Goal: Contribute content

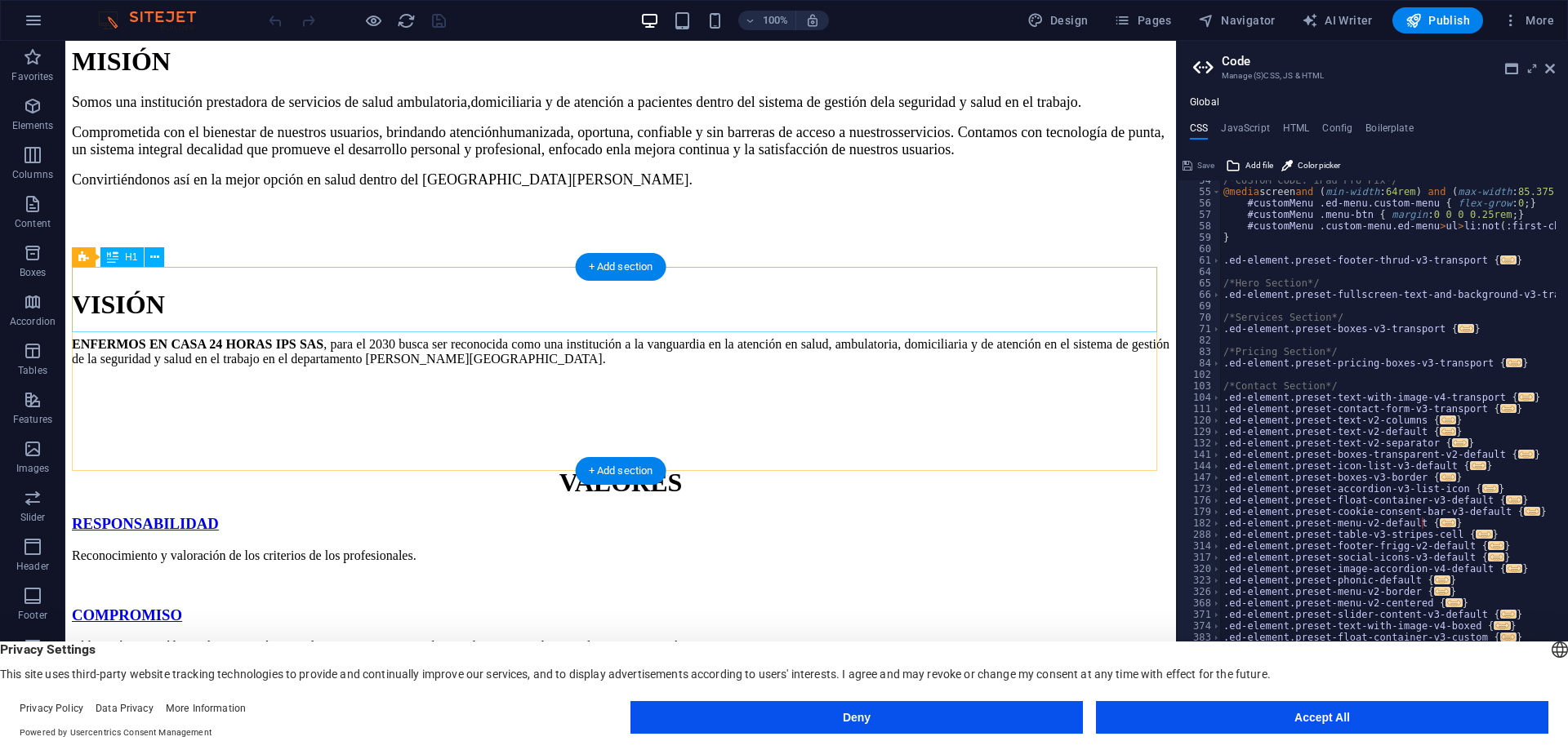
scroll to position [490, 0]
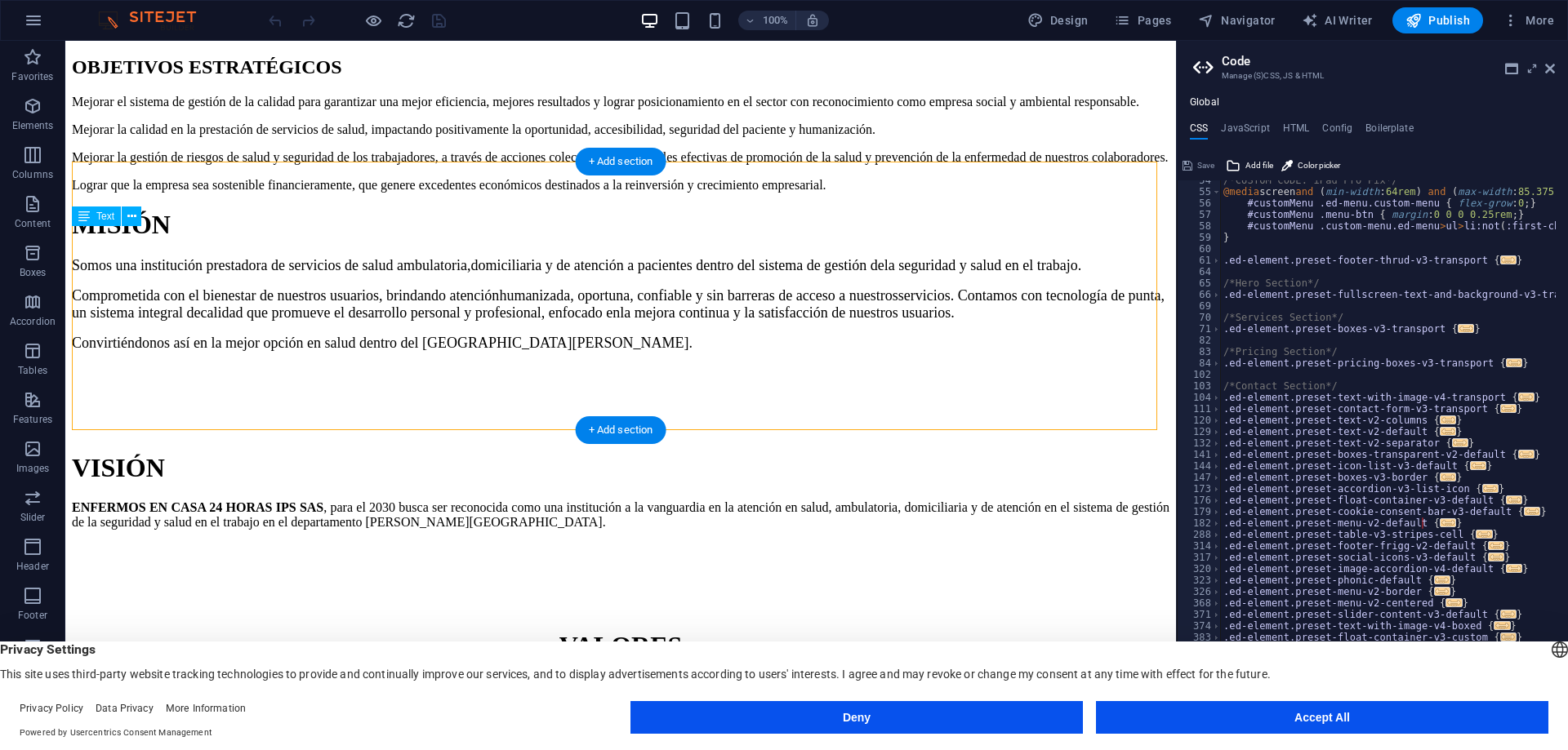
drag, startPoint x: 577, startPoint y: 327, endPoint x: 163, endPoint y: 268, distance: 418.2
click at [164, 268] on div "Somos una institución prestadora de servicios de salud ambulatoria, domiciliari…" at bounding box center [620, 346] width 1098 height 177
click at [103, 221] on span "Text" at bounding box center [106, 216] width 18 height 10
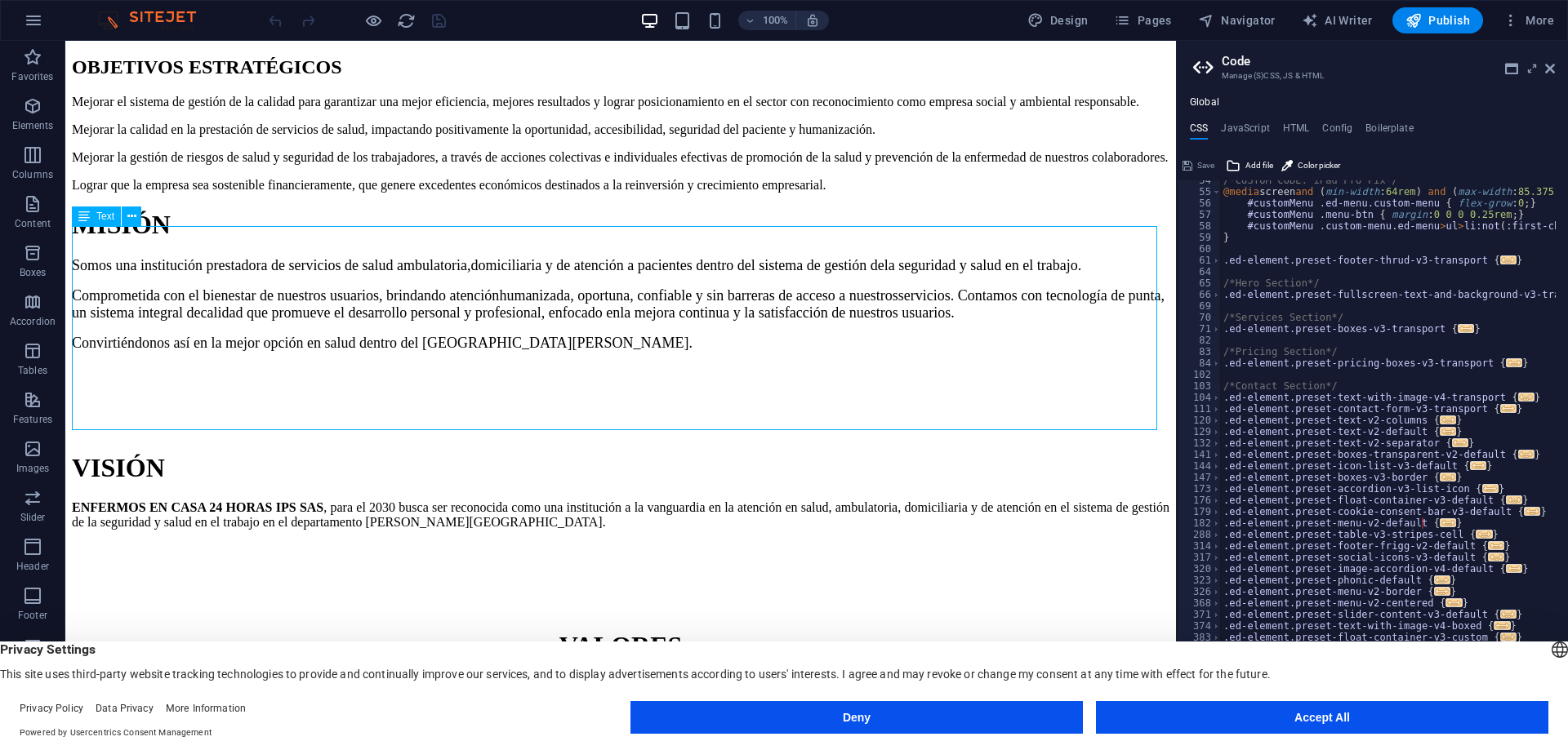
click at [94, 217] on div "Text" at bounding box center [97, 216] width 49 height 20
drag, startPoint x: 632, startPoint y: 302, endPoint x: 619, endPoint y: 310, distance: 15.3
click at [631, 304] on div "Somos una institución prestadora de servicios de salud ambulatoria, domiciliari…" at bounding box center [620, 346] width 1098 height 177
drag, startPoint x: 586, startPoint y: 314, endPoint x: 430, endPoint y: 277, distance: 160.3
click at [415, 274] on div "Somos una institución prestadora de servicios de salud ambulatoria, domiciliari…" at bounding box center [620, 346] width 1098 height 177
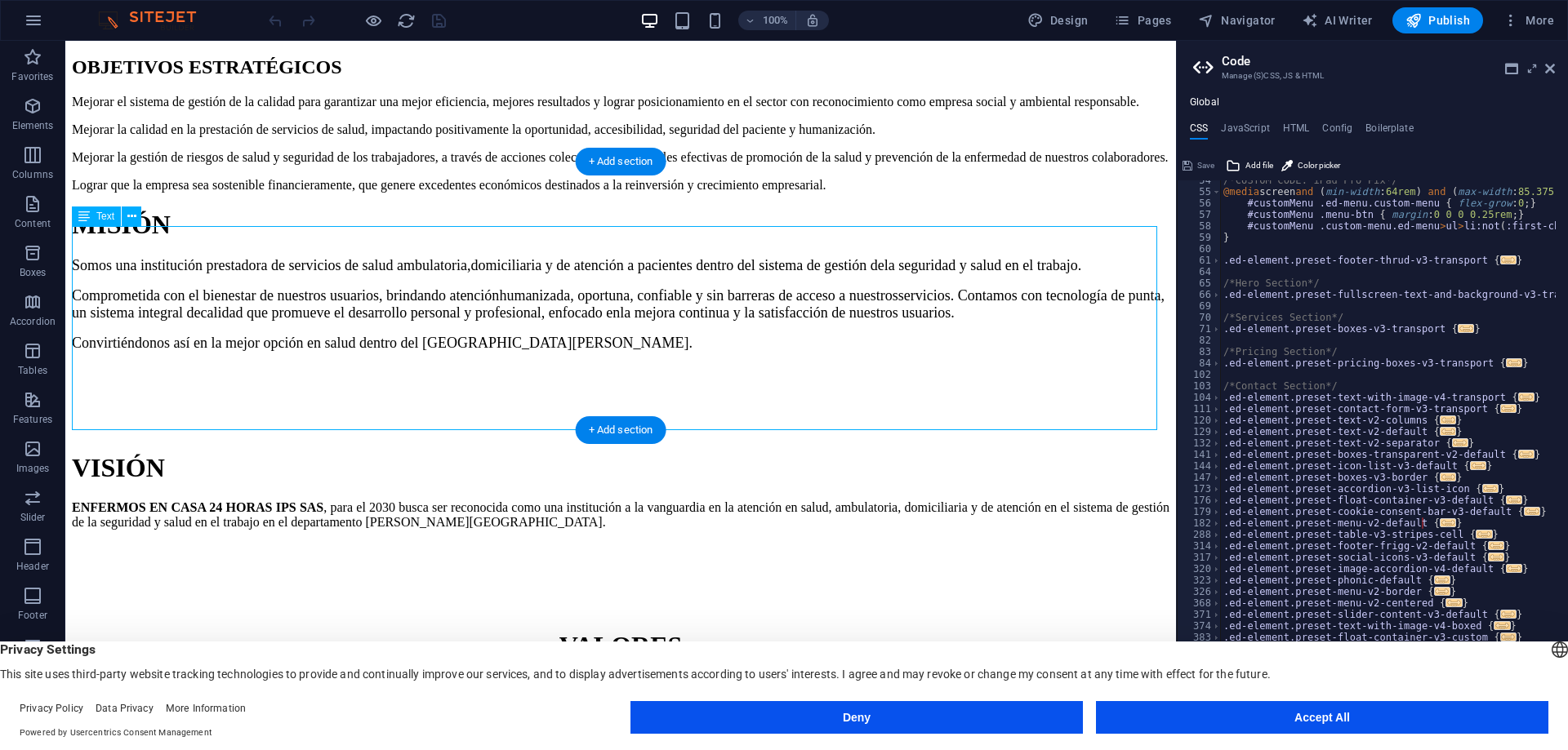
click at [593, 319] on div "Somos una institución prestadora de servicios de salud ambulatoria, domiciliari…" at bounding box center [620, 346] width 1098 height 177
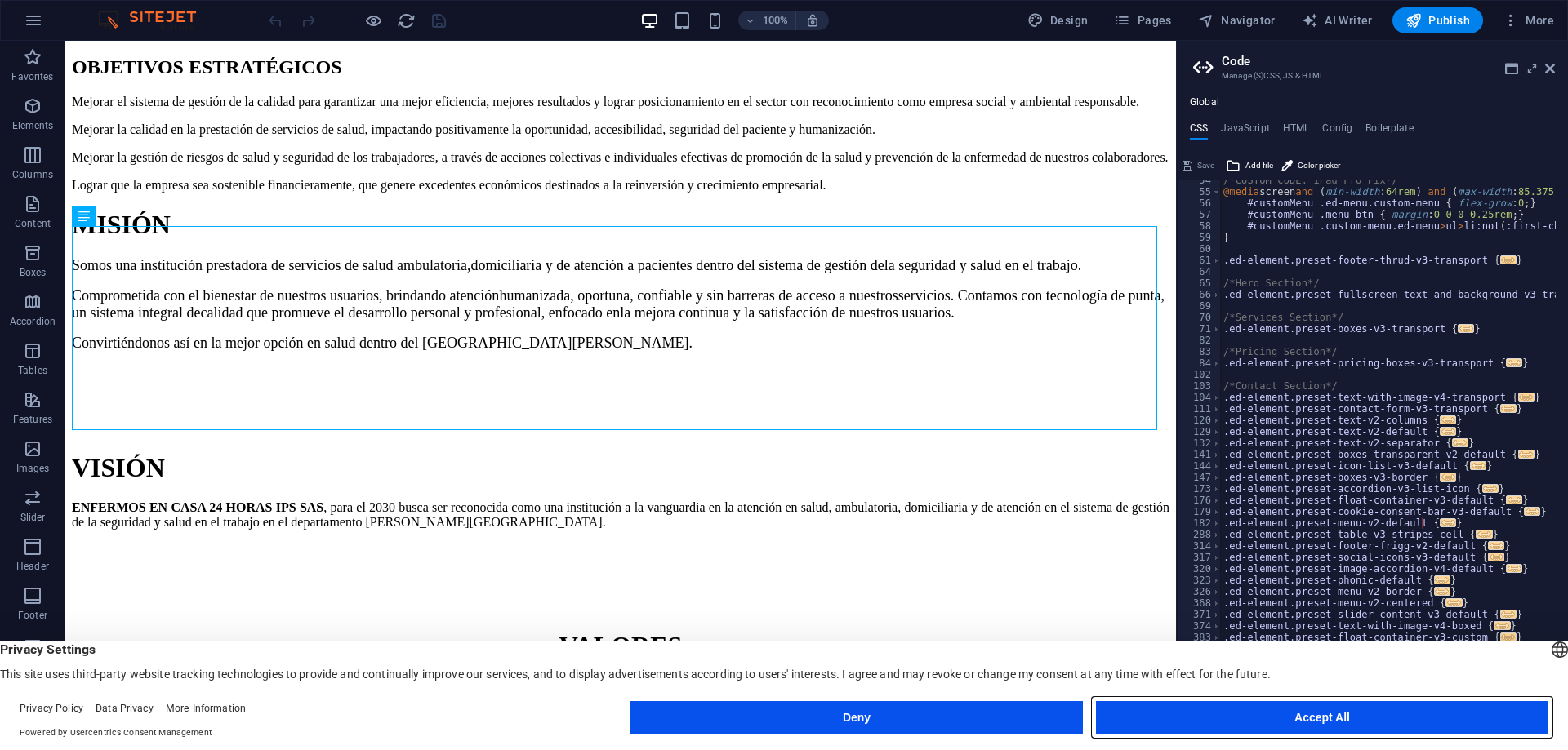
click at [1141, 715] on button "Accept All" at bounding box center [1321, 716] width 453 height 33
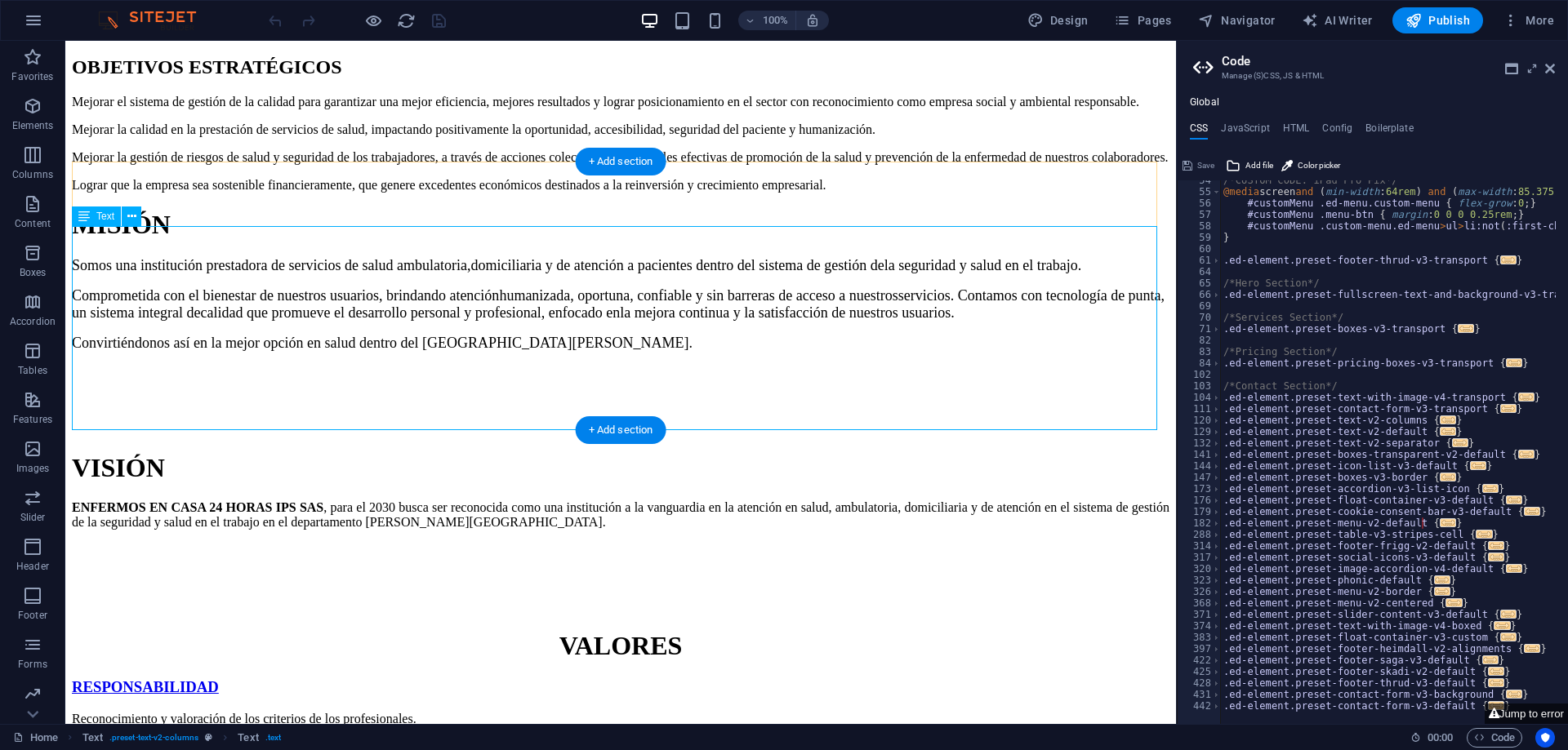
click at [586, 326] on div "Somos una institución prestadora de servicios de salud ambulatoria, domiciliari…" at bounding box center [620, 346] width 1098 height 177
drag, startPoint x: 586, startPoint y: 326, endPoint x: 168, endPoint y: 270, distance: 421.7
click at [221, 287] on div "Somos una institución prestadora de servicios de salud ambulatoria, domiciliari…" at bounding box center [620, 346] width 1098 height 177
drag, startPoint x: 107, startPoint y: 252, endPoint x: 220, endPoint y: 294, distance: 120.6
click at [231, 294] on div "Somos una institución prestadora de servicios de salud ambulatoria, domiciliari…" at bounding box center [620, 346] width 1098 height 177
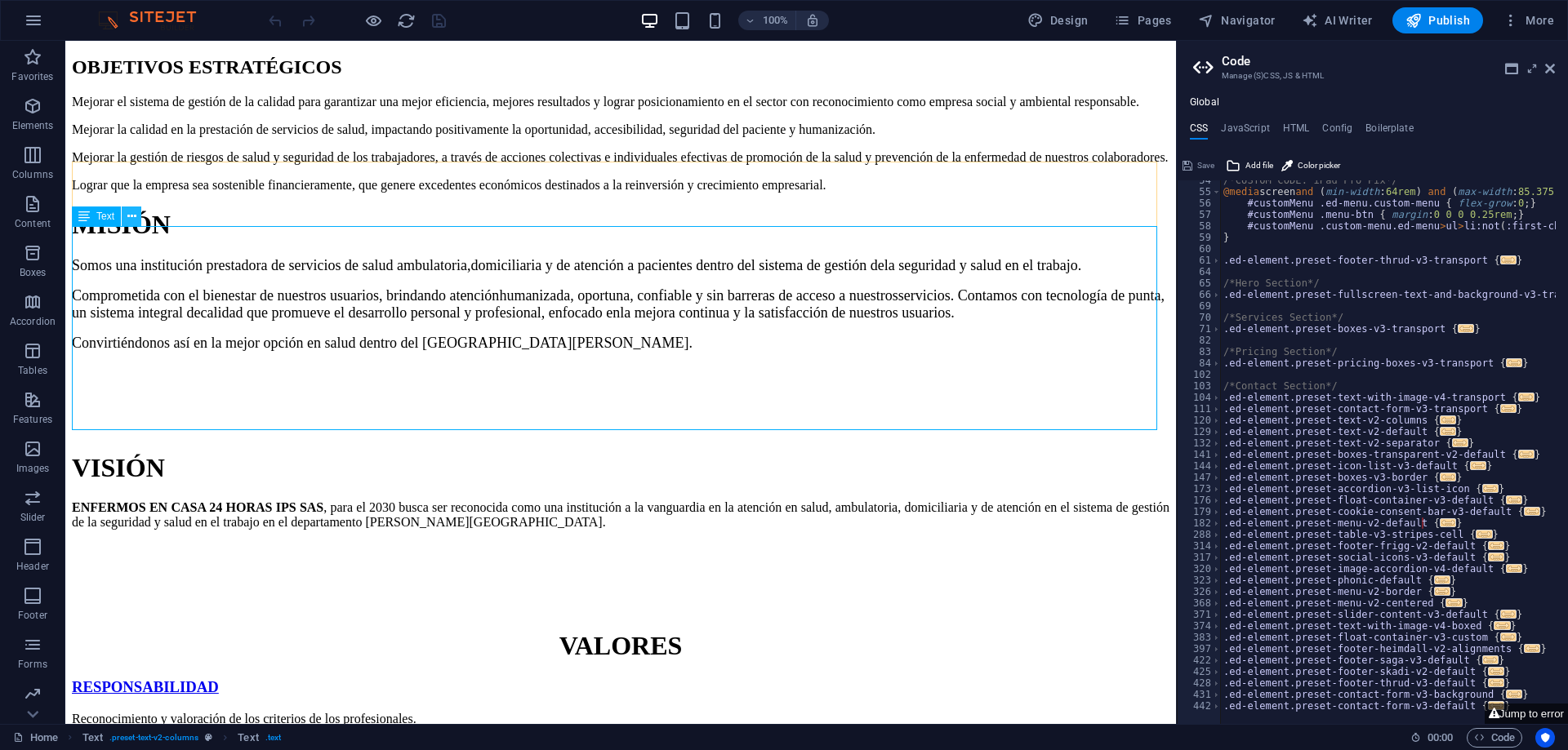
click at [130, 217] on icon at bounding box center [131, 216] width 9 height 17
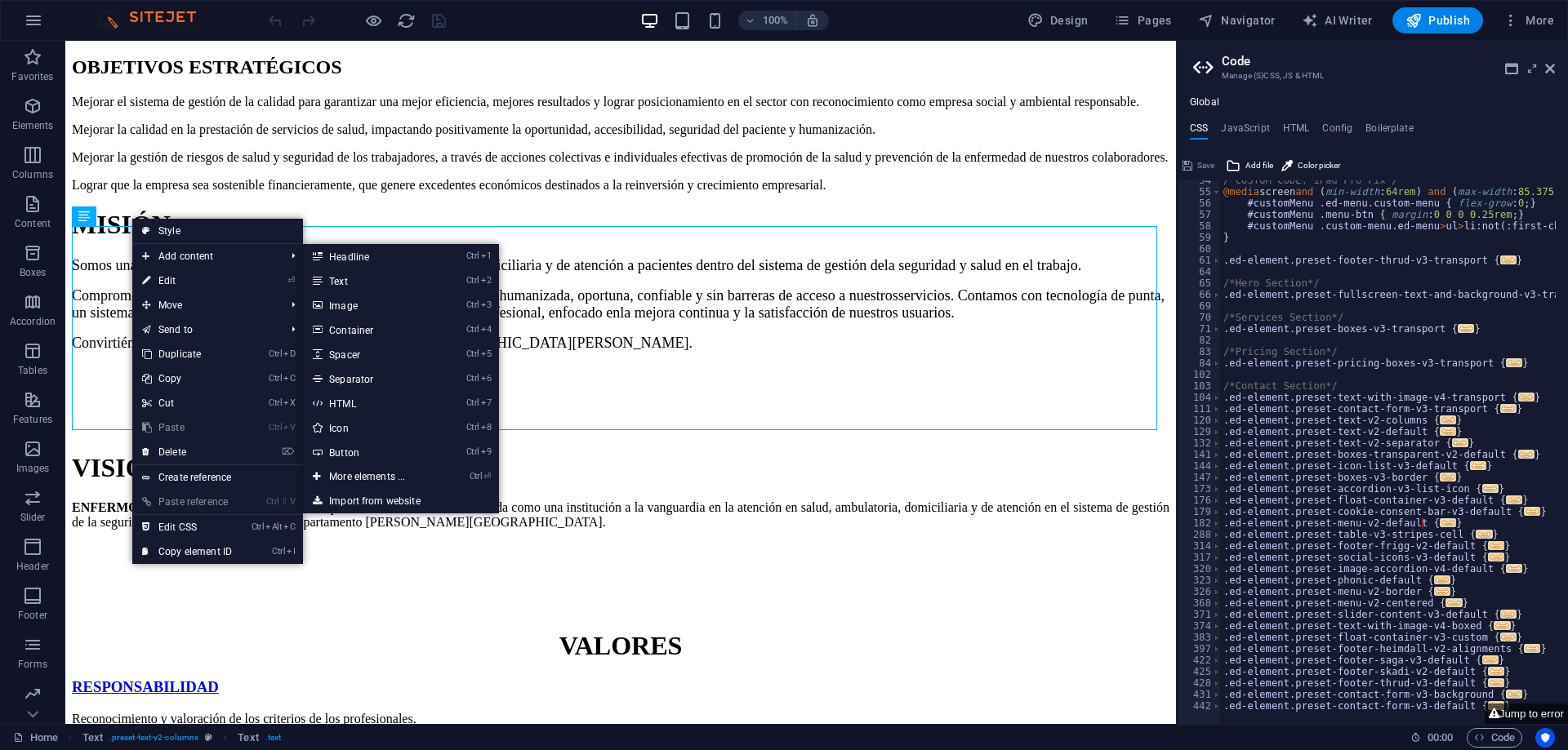
click at [187, 272] on link "⏎ Edit" at bounding box center [186, 280] width 109 height 25
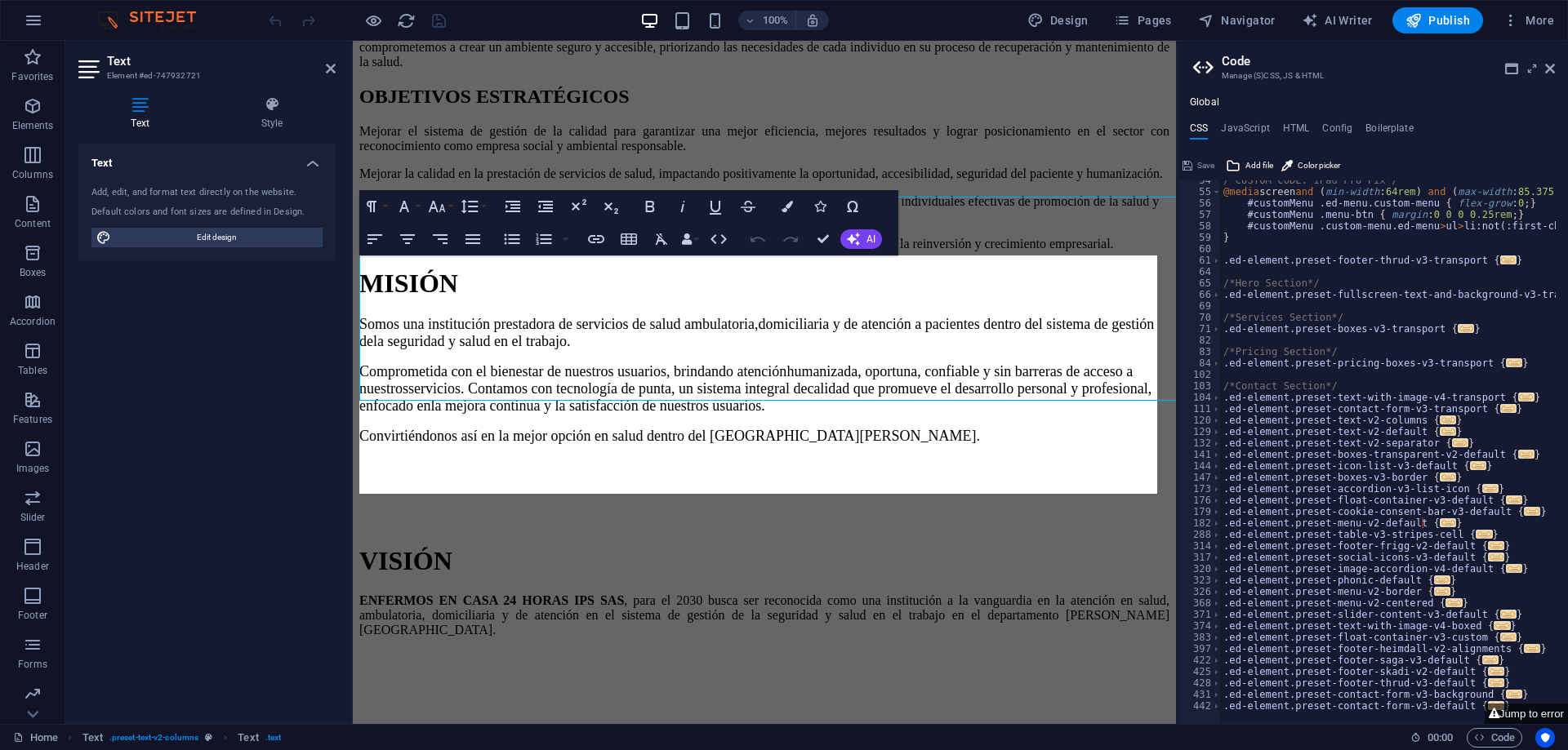
scroll to position [519, 0]
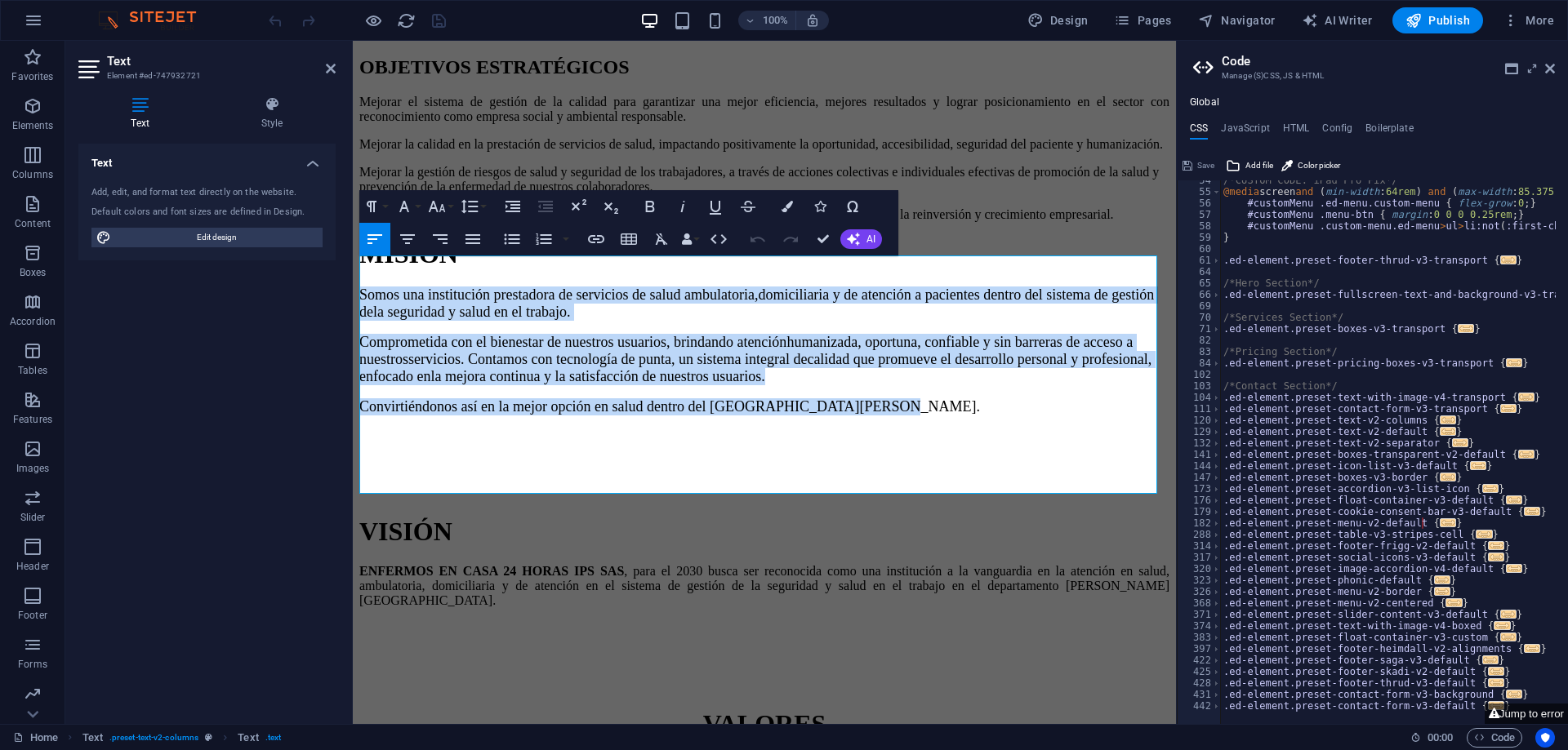
drag, startPoint x: 876, startPoint y: 392, endPoint x: 283, endPoint y: 270, distance: 605.4
copy div "Somos una institución prestadora de servicios de salud ambulatoria, domiciliari…"
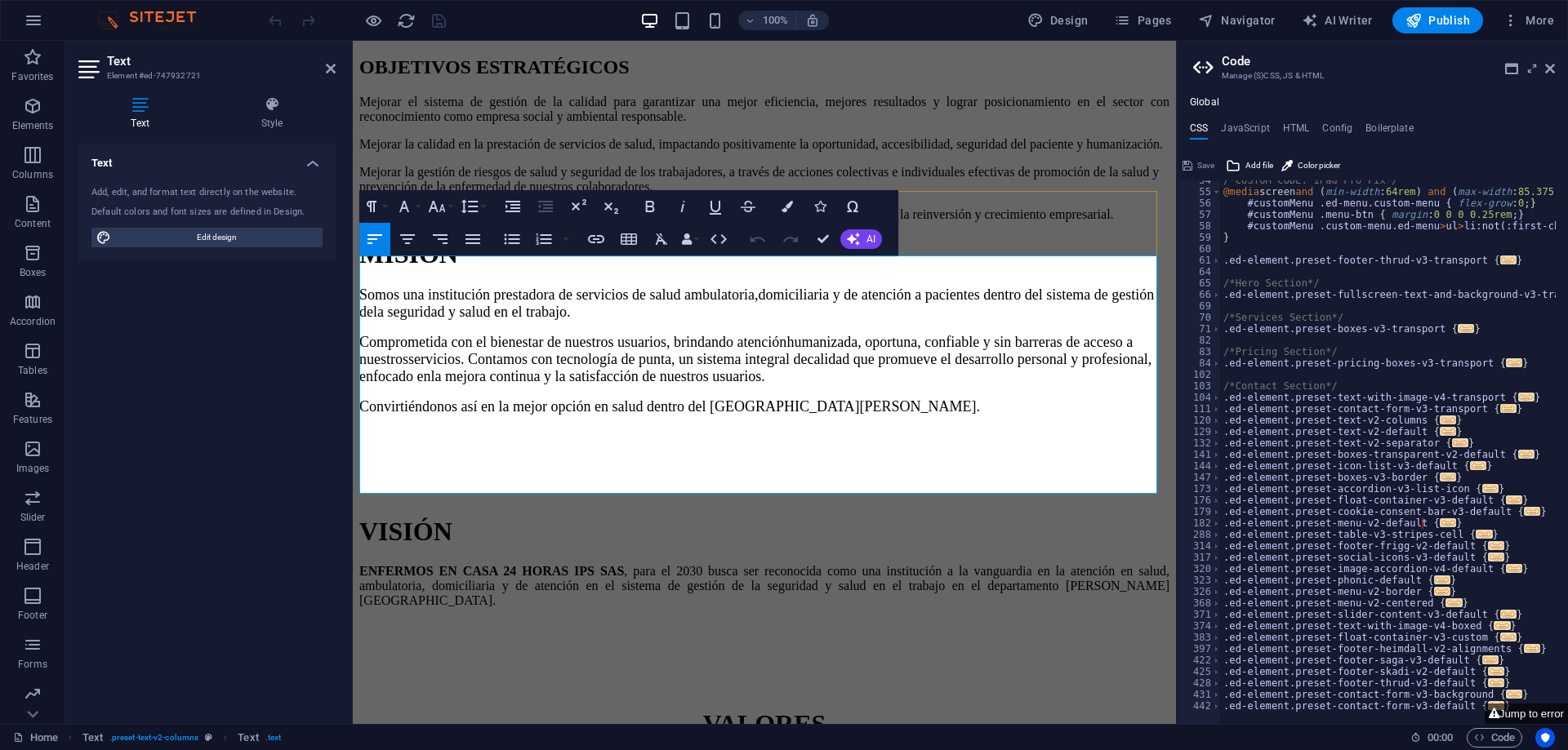
click at [775, 462] on div "Somos una institución prestadora de servicios de salud ambulatoria, domiciliari…" at bounding box center [763, 392] width 810 height 212
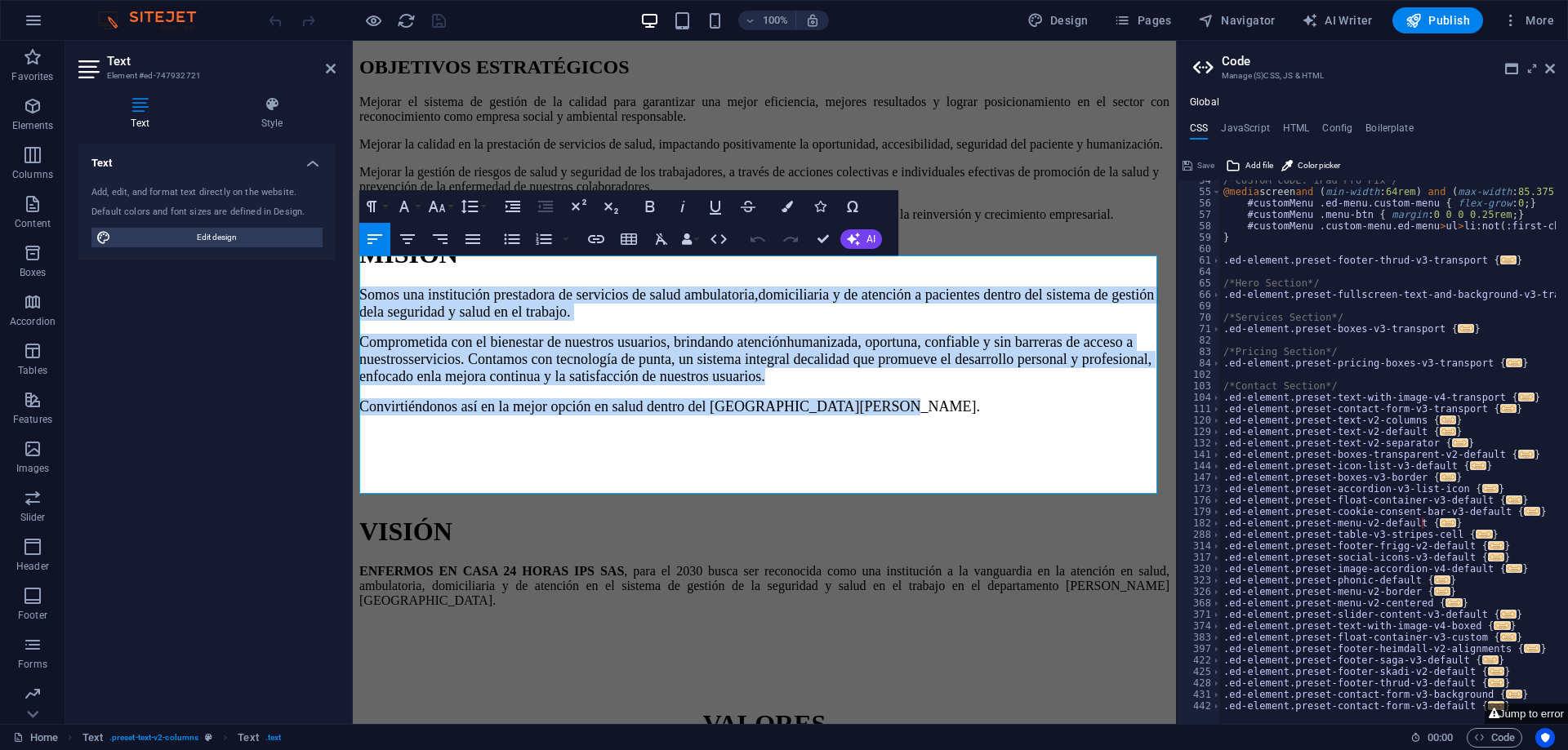
drag, startPoint x: 861, startPoint y: 390, endPoint x: 602, endPoint y: 300, distance: 274.2
copy div "Somos una institución prestadora de servicios de salud ambulatoria, domiciliari…"
click at [1085, 540] on div "VISIÓN ENFERMOS EN CASA 24 HORAS IPS SAS , para el 2030 busca ser reconocida co…" at bounding box center [763, 603] width 810 height 174
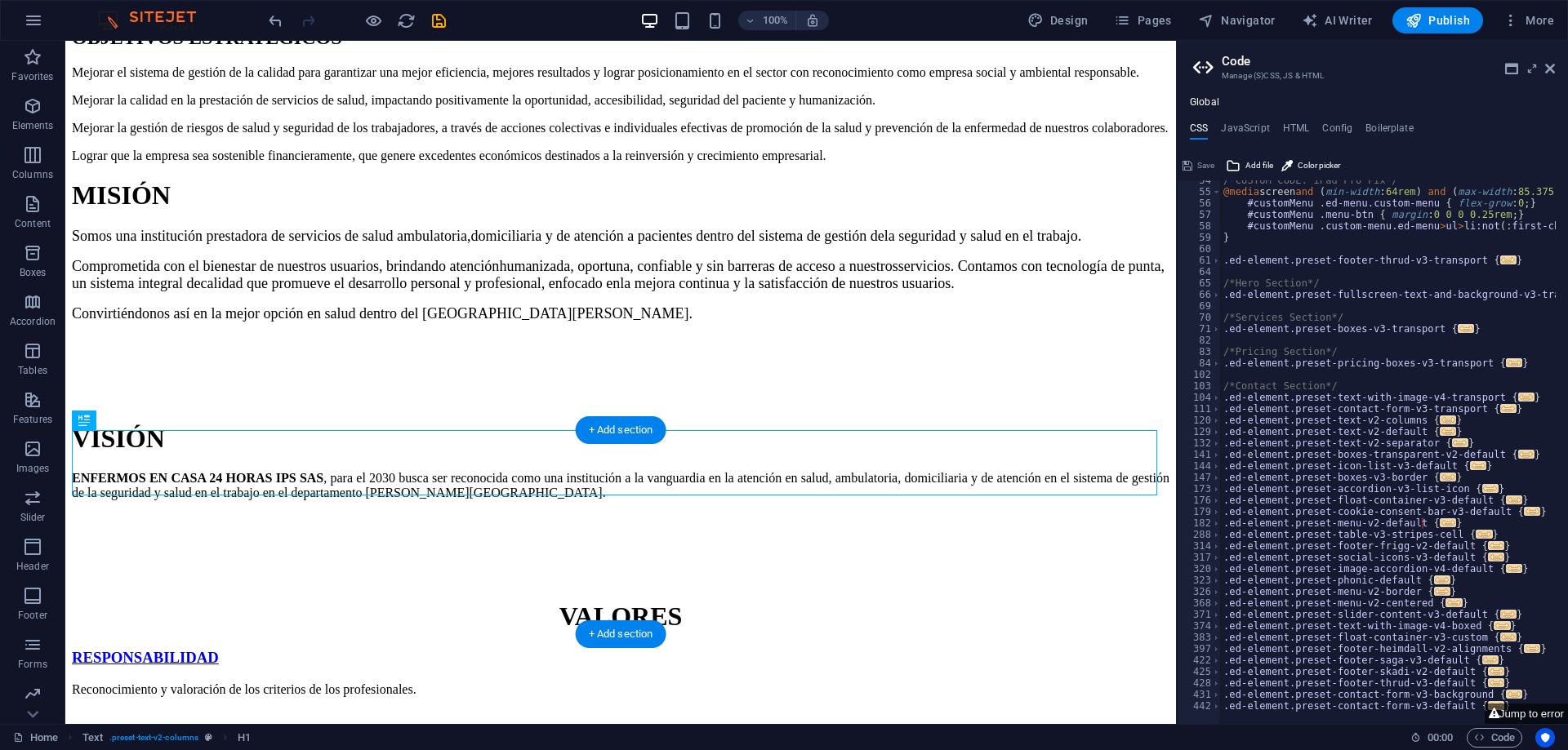
scroll to position [490, 0]
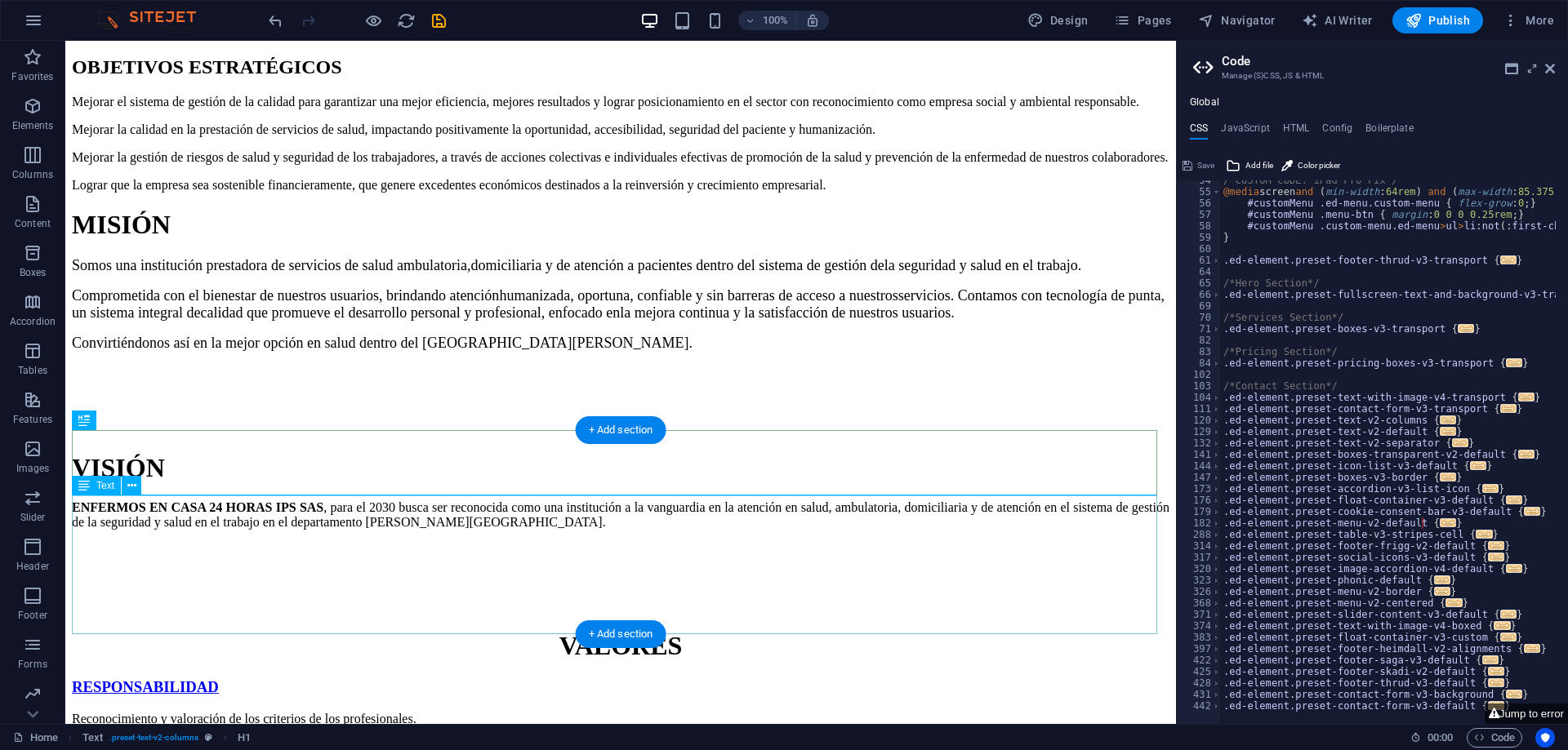
click at [377, 566] on div "ENFERMOS EN CASA 24 HORAS IPS SAS , para el 2030 busca ser reconocida como una …" at bounding box center [620, 556] width 1098 height 112
click at [133, 481] on icon at bounding box center [131, 485] width 9 height 17
click at [133, 486] on icon at bounding box center [131, 485] width 9 height 17
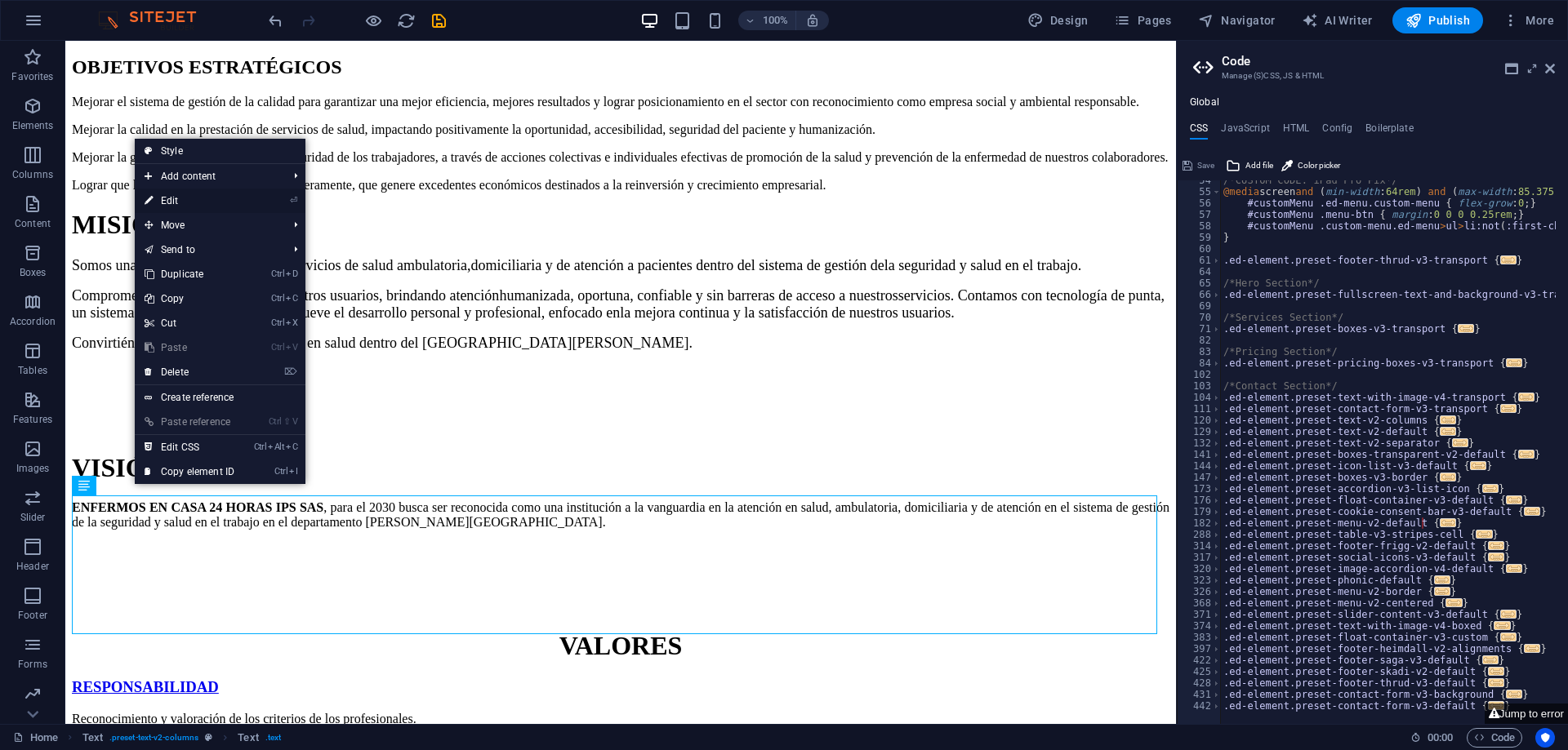
click at [166, 194] on link "⏎ Edit" at bounding box center [189, 200] width 109 height 25
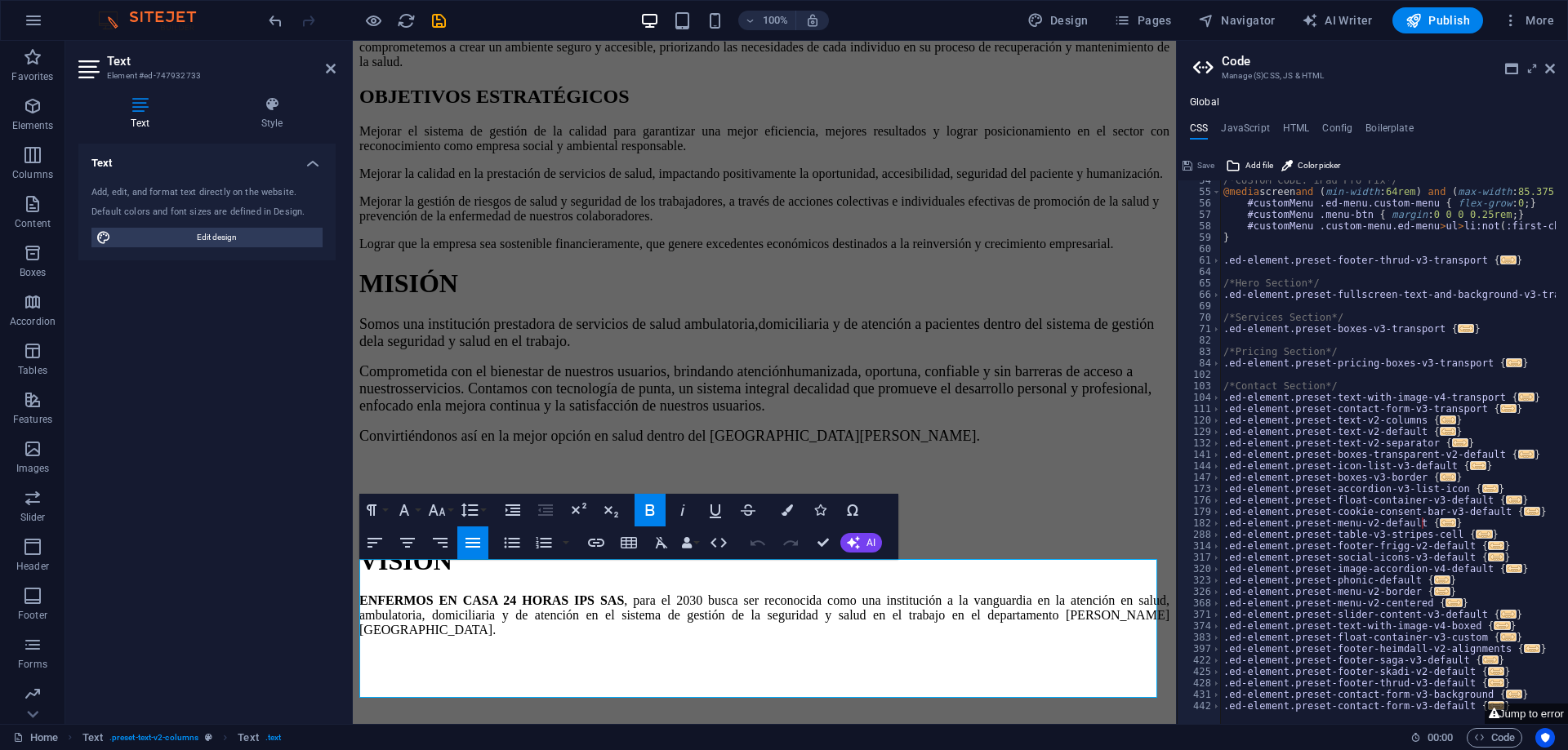
scroll to position [519, 0]
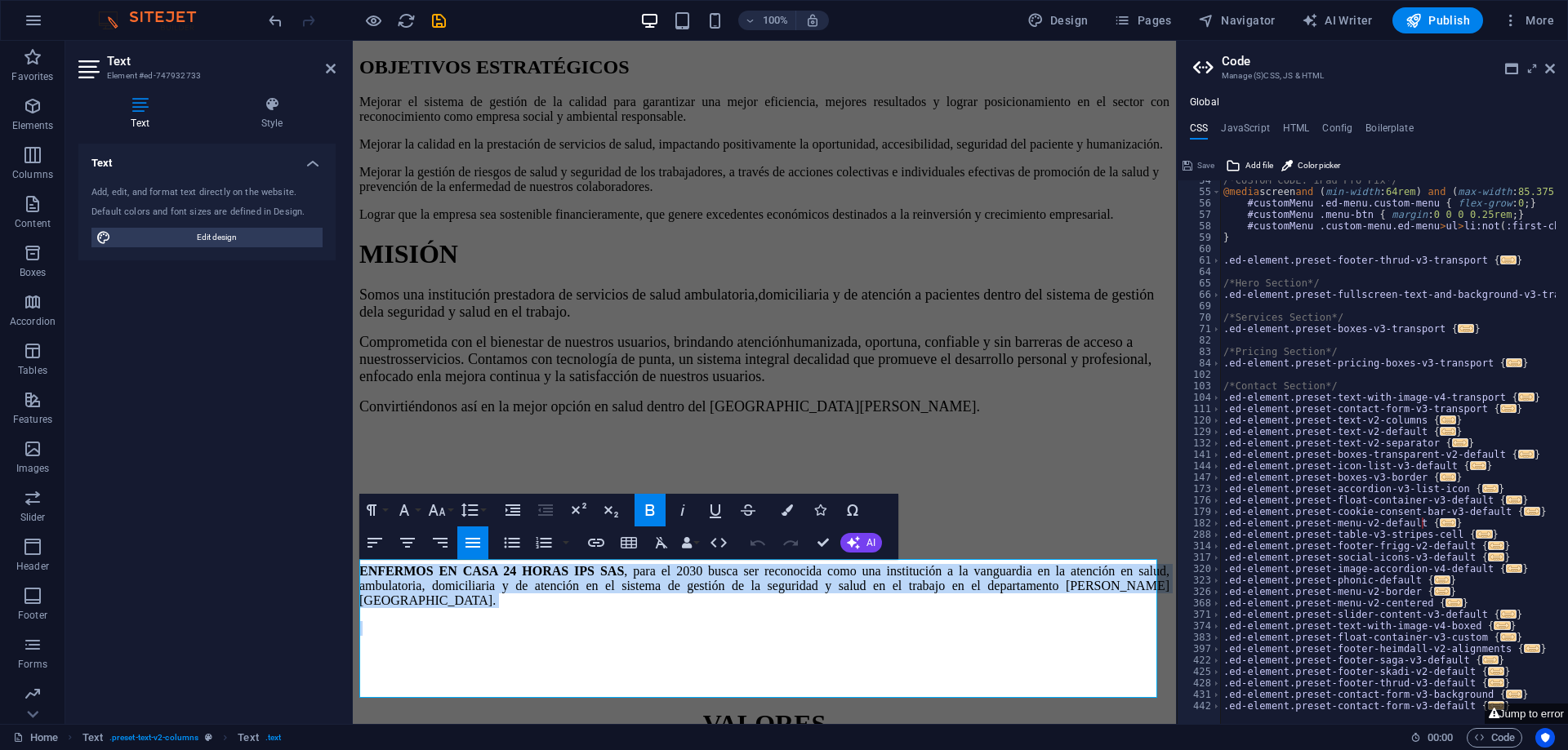
drag, startPoint x: 1063, startPoint y: 602, endPoint x: 303, endPoint y: 571, distance: 760.6
copy p "ENFERMOS EN CASA 24 HORAS IPS SAS , para el 2030 busca ser reconocida como una …"
drag, startPoint x: 646, startPoint y: 325, endPoint x: 523, endPoint y: 297, distance: 126.1
click at [646, 325] on div "Somos una institución prestadora de servicios de salud ambulatoria, domiciliari…" at bounding box center [763, 392] width 810 height 212
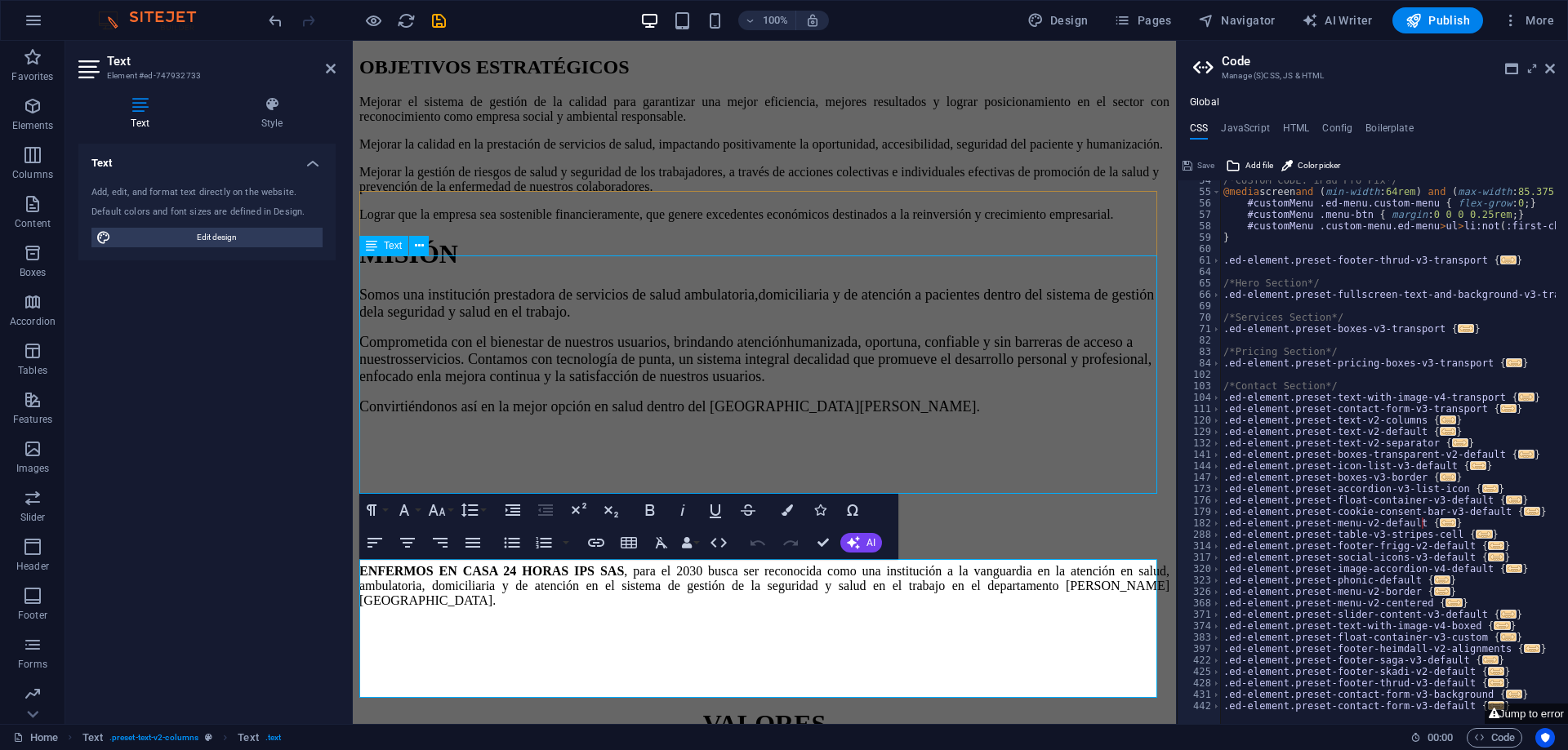
scroll to position [490, 0]
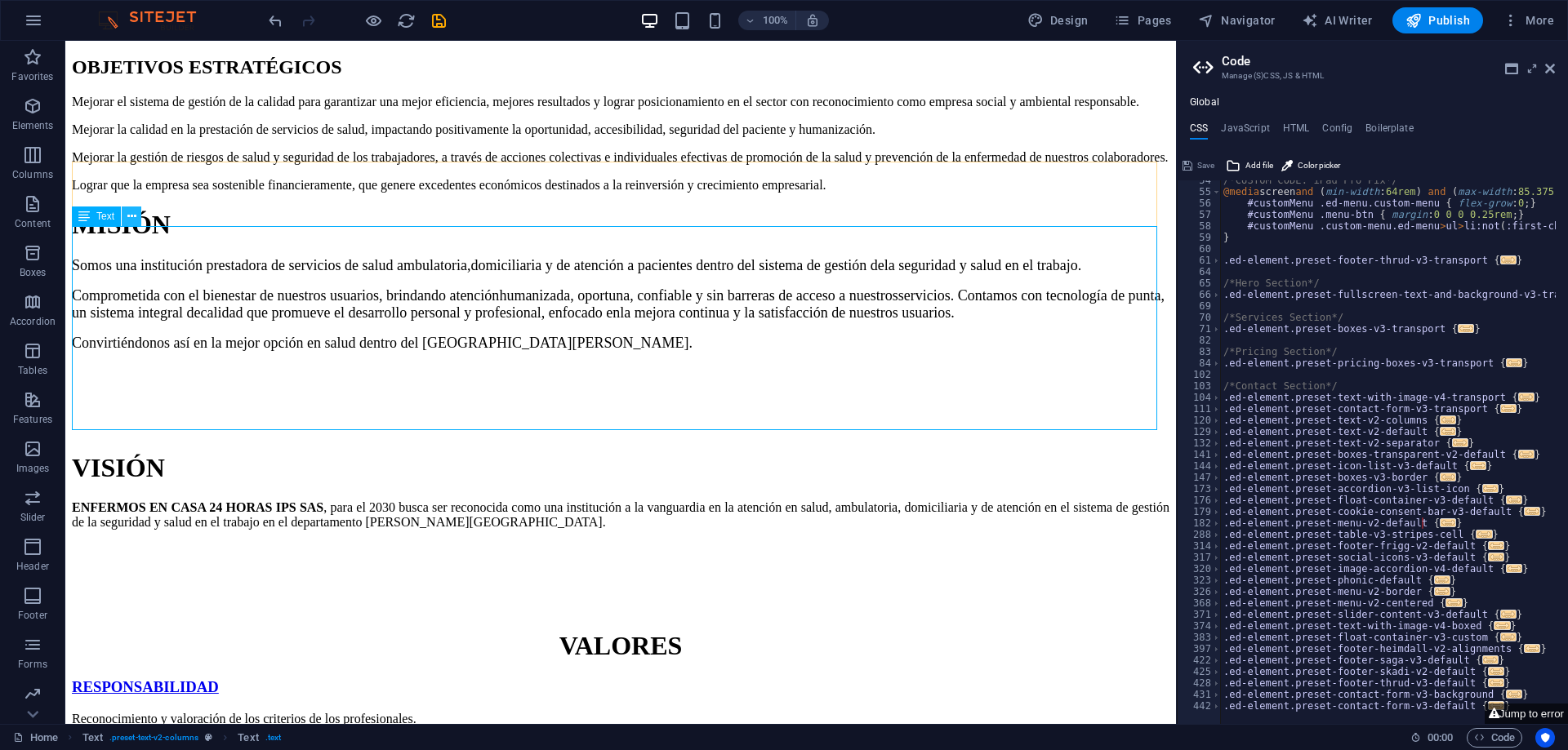
click at [130, 216] on icon at bounding box center [131, 216] width 9 height 17
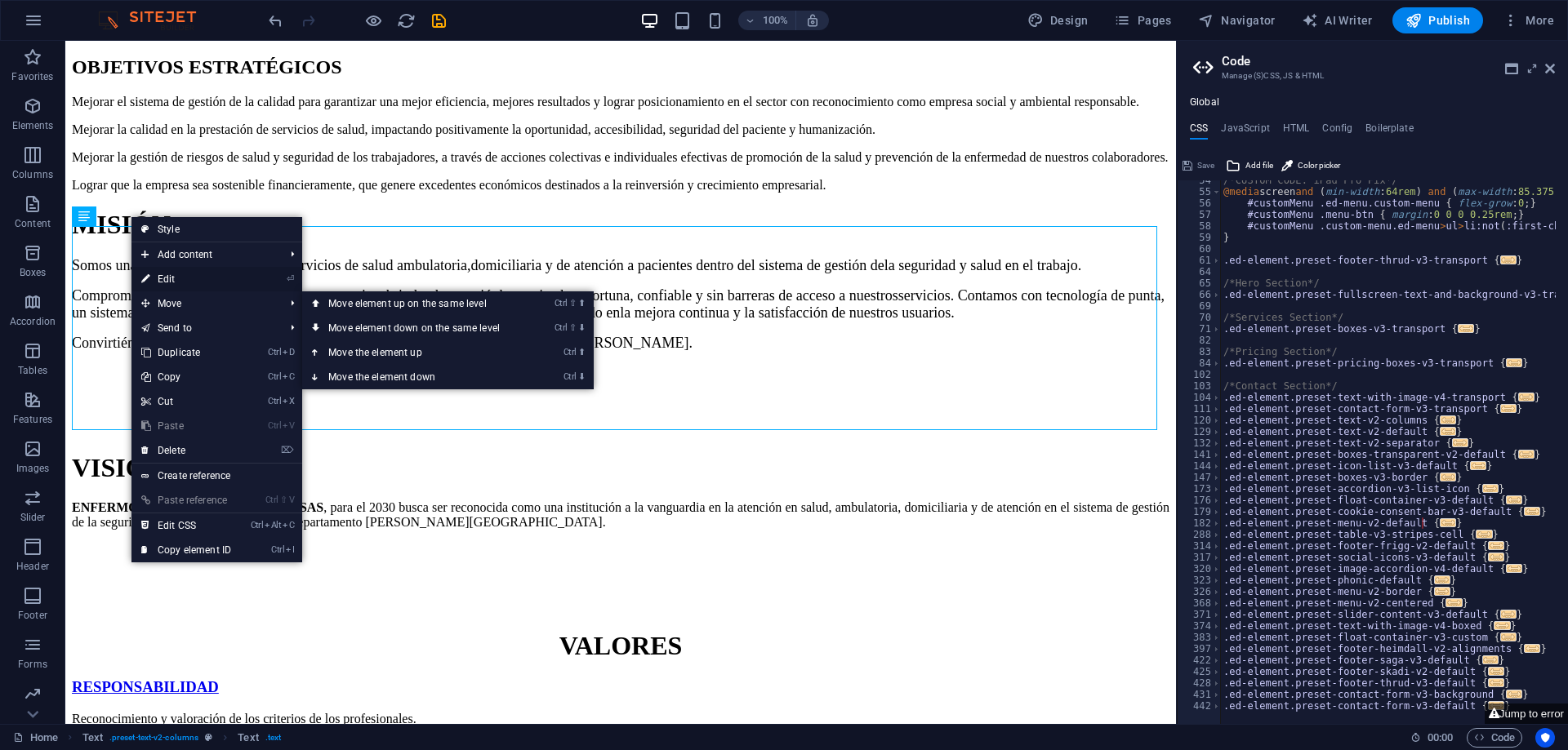
click at [159, 282] on link "⏎ Edit" at bounding box center [185, 279] width 109 height 25
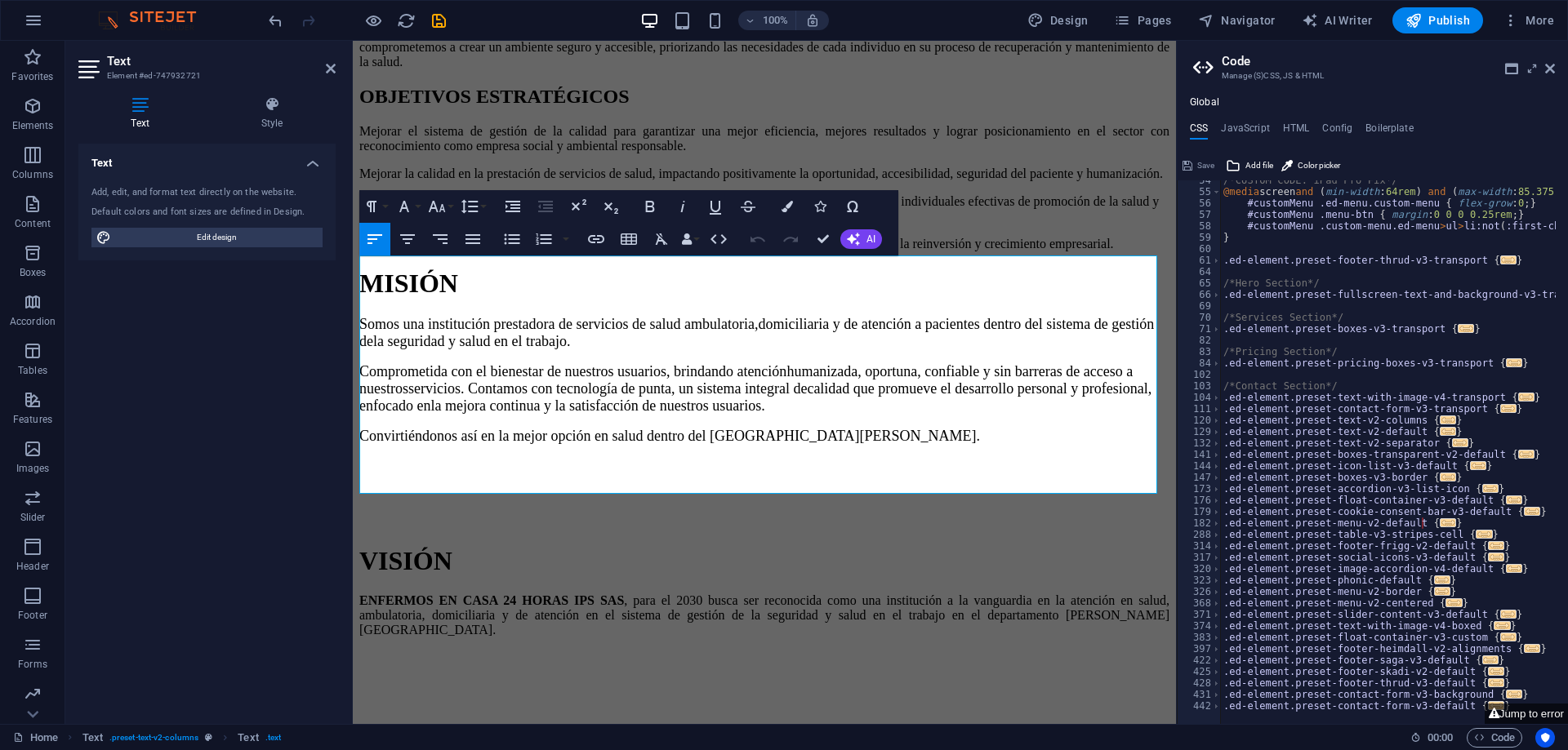
scroll to position [519, 0]
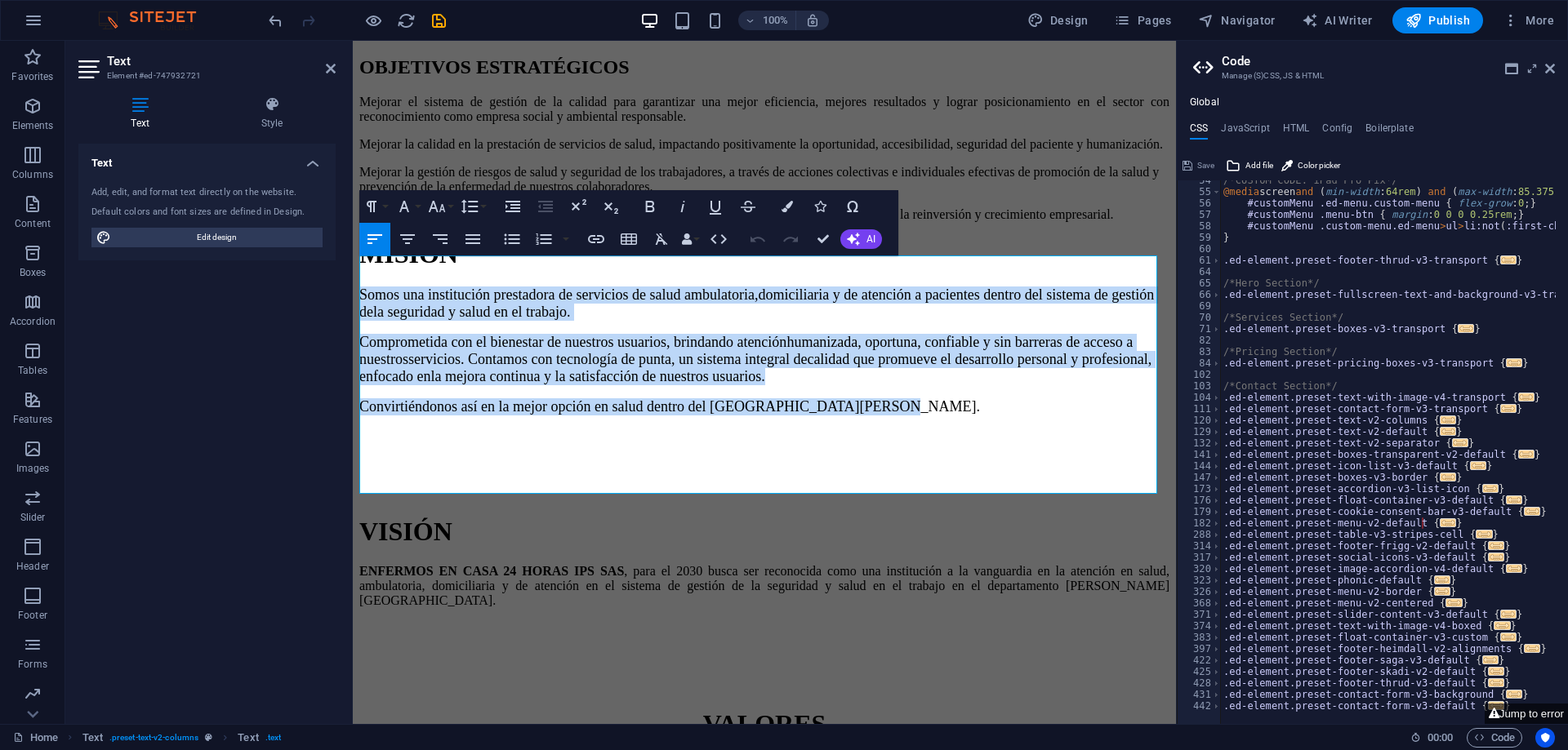
drag, startPoint x: 880, startPoint y: 396, endPoint x: 243, endPoint y: 257, distance: 652.0
copy div "Somos una institución prestadora de servicios de salud ambulatoria, domiciliari…"
click at [1098, 239] on div "MISIÓN" at bounding box center [763, 254] width 810 height 31
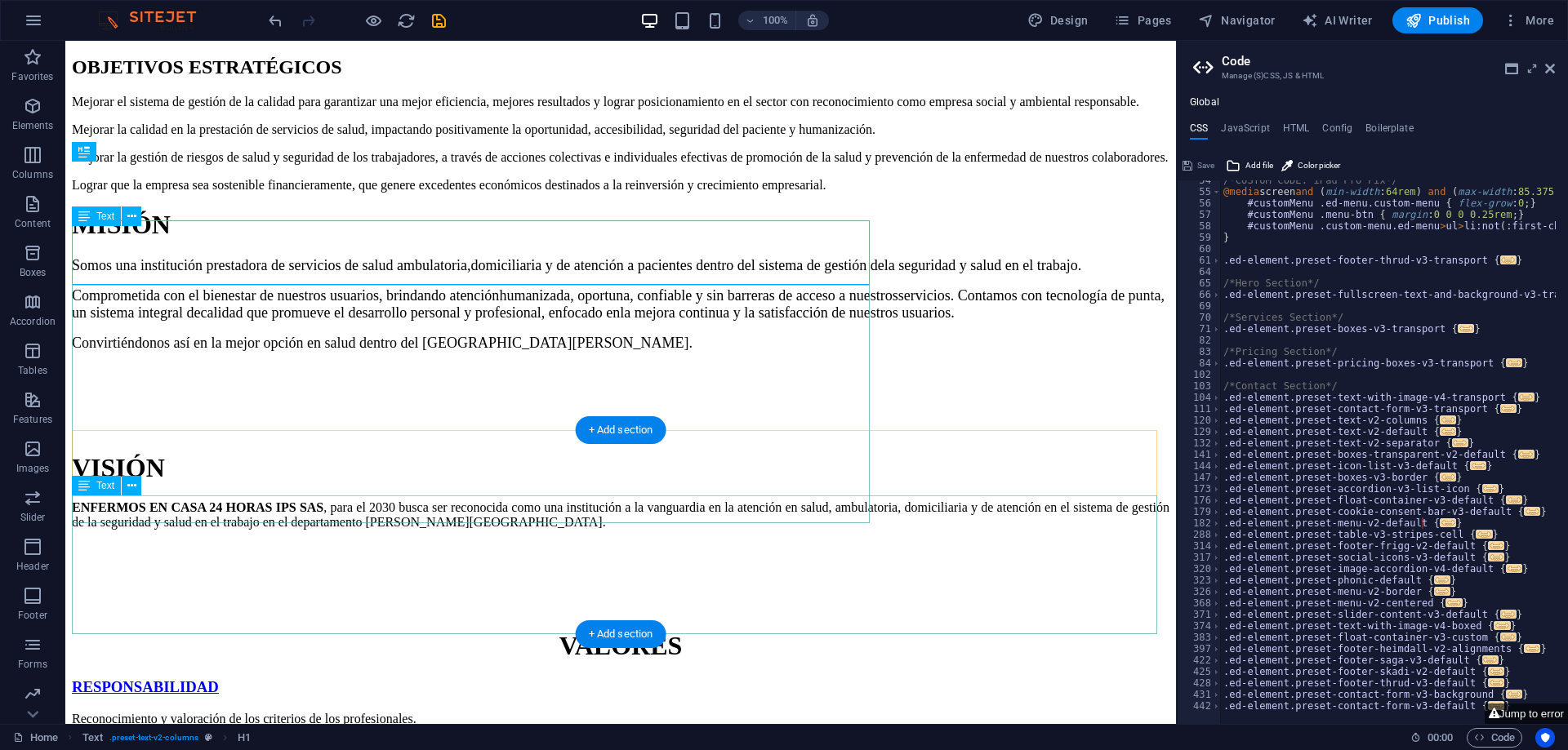
drag, startPoint x: 453, startPoint y: 536, endPoint x: 467, endPoint y: 539, distance: 14.3
click at [454, 536] on div "ENFERMOS EN CASA 24 HORAS IPS SAS , para el 2030 busca ser reconocida como una …" at bounding box center [620, 556] width 1098 height 112
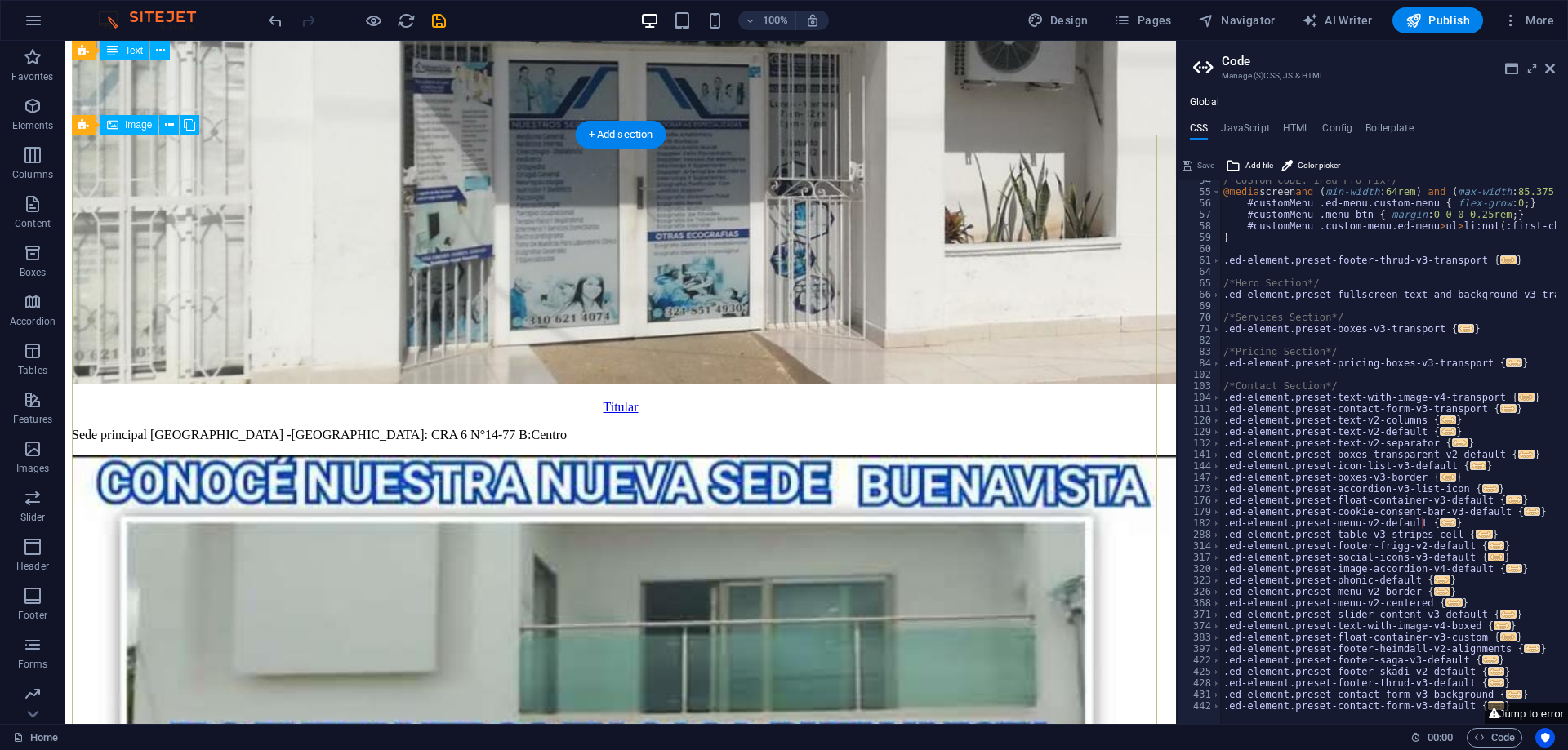
scroll to position [3251, 0]
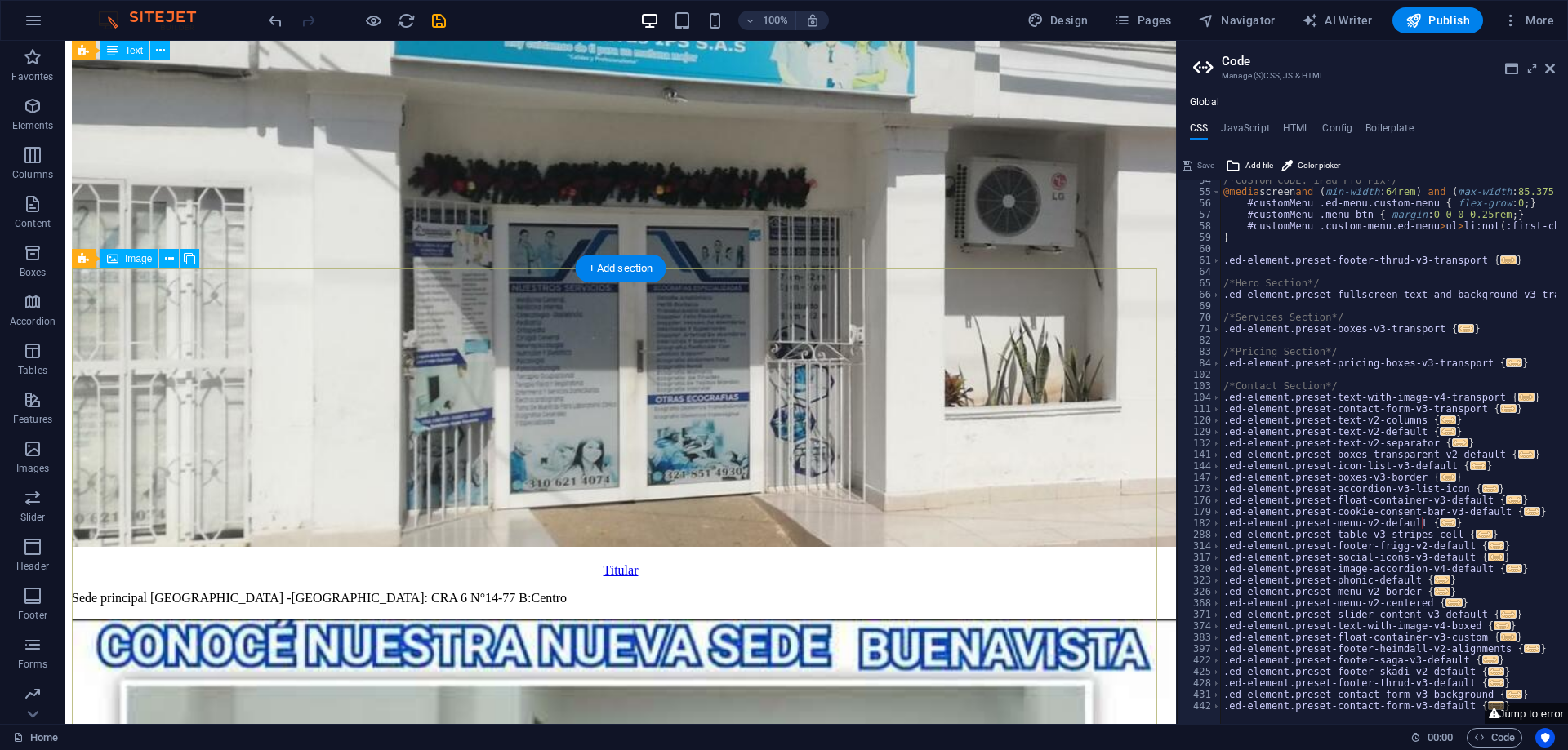
click at [302, 369] on figure "Titular" at bounding box center [620, 263] width 1098 height 628
click at [191, 258] on icon at bounding box center [189, 258] width 12 height 17
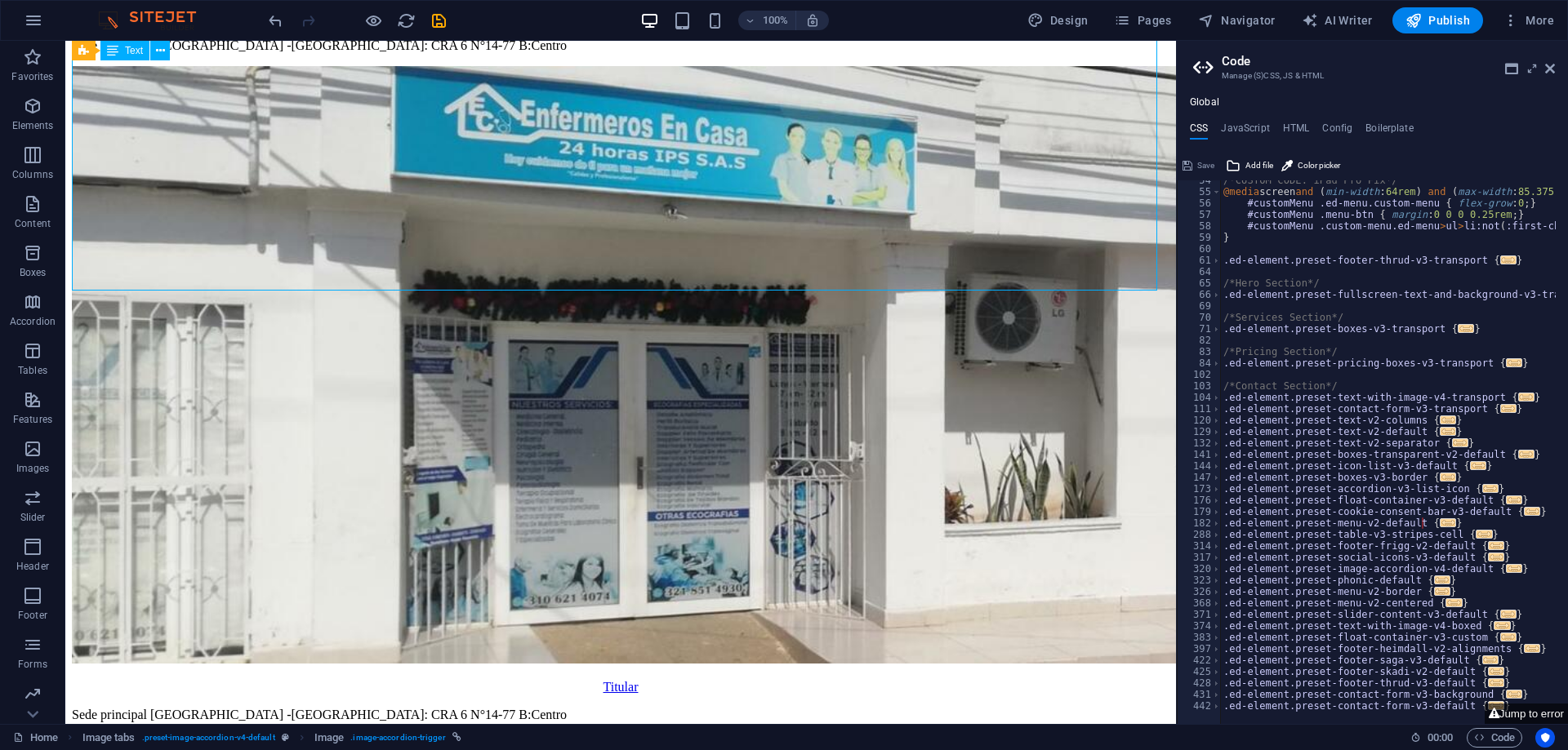
drag, startPoint x: 573, startPoint y: 553, endPoint x: 614, endPoint y: 545, distance: 41.8
click at [706, 740] on html "Skip to main content Inicio Servicios Acerca de nosotros Contactos SIAU Estados…" at bounding box center [620, 101] width 1110 height 7728
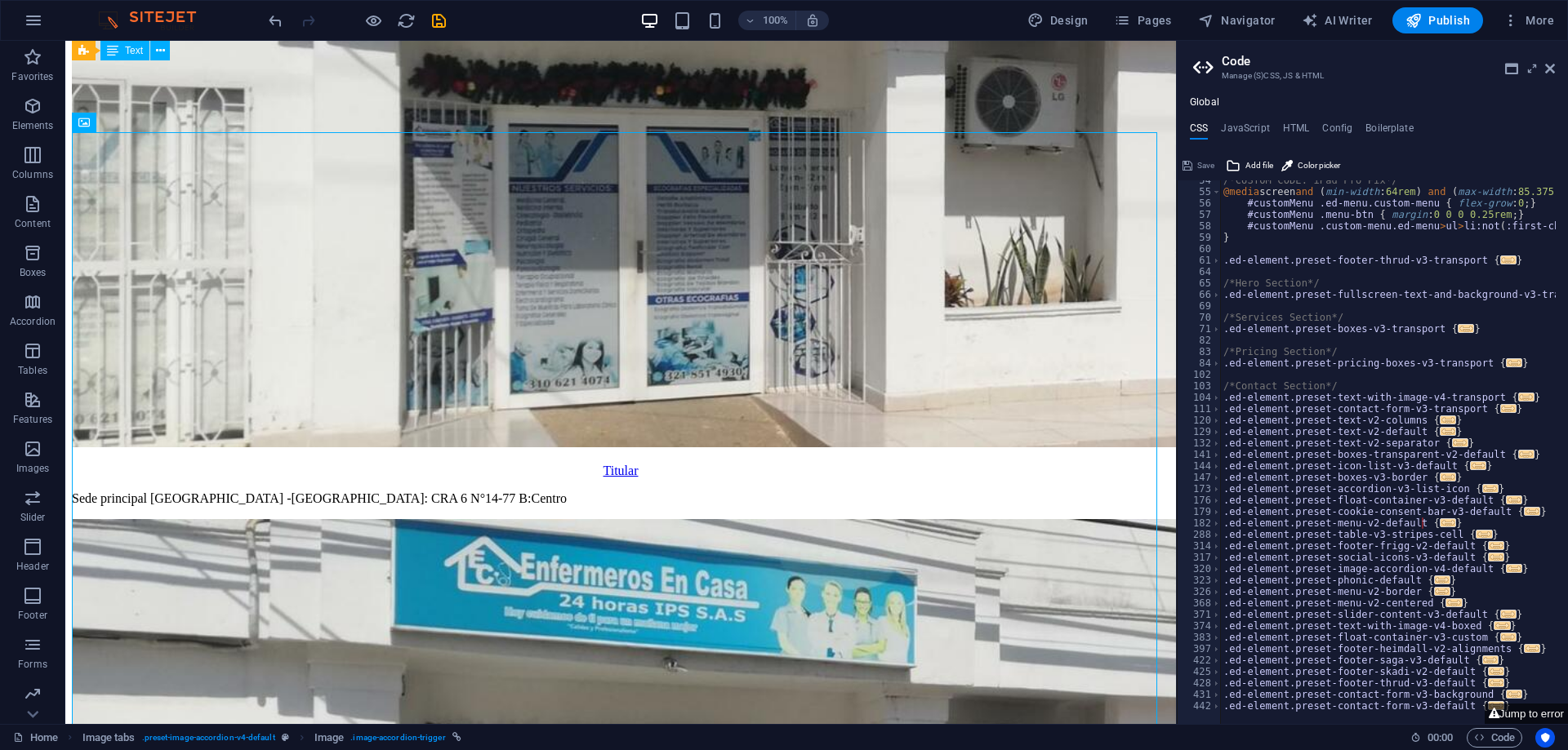
scroll to position [3387, 0]
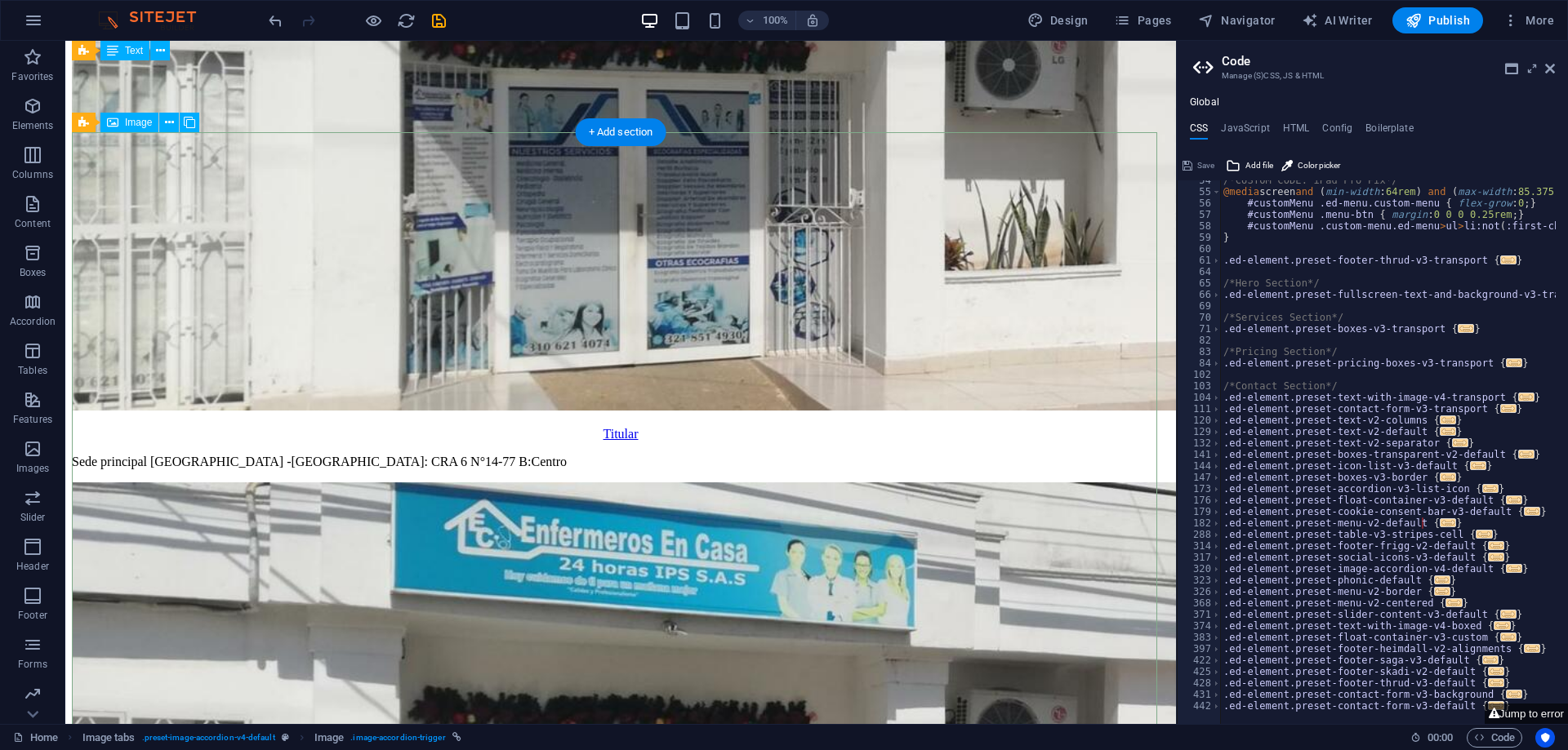
drag, startPoint x: 164, startPoint y: 268, endPoint x: 355, endPoint y: 415, distance: 241.0
click at [163, 125] on button at bounding box center [169, 122] width 20 height 20
click at [170, 119] on icon at bounding box center [169, 122] width 9 height 17
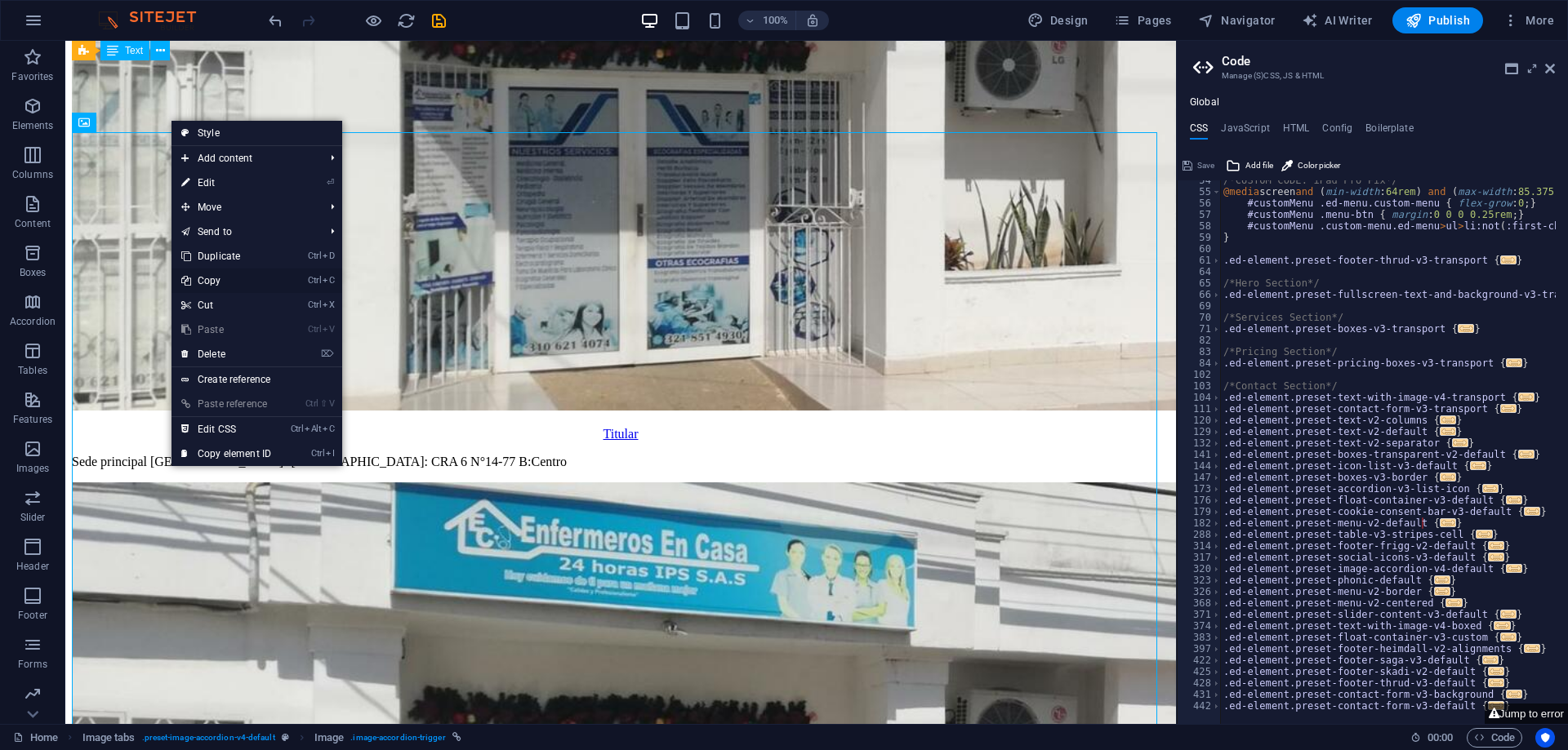
click at [207, 279] on link "Ctrl C Copy" at bounding box center [226, 280] width 109 height 25
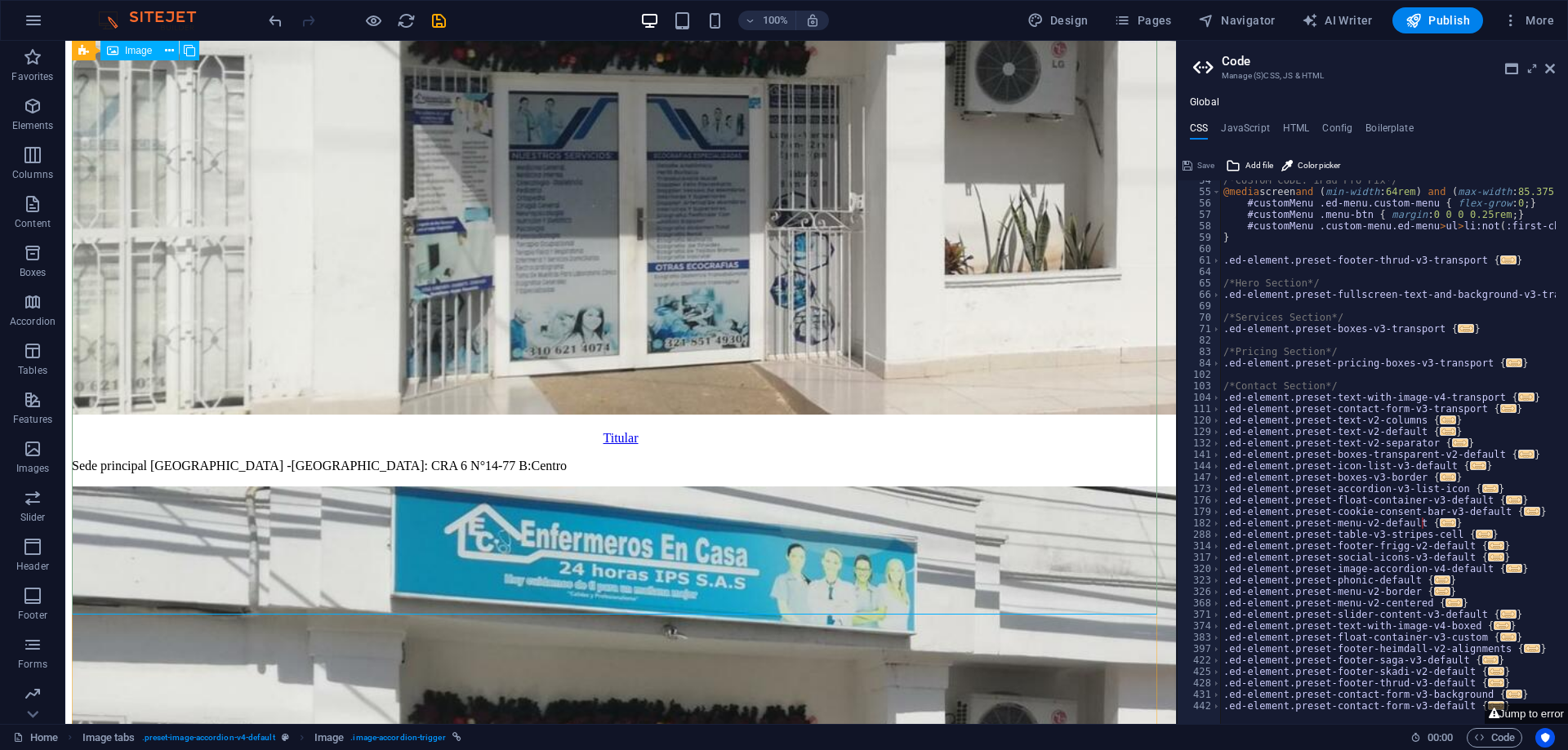
scroll to position [3307, 0]
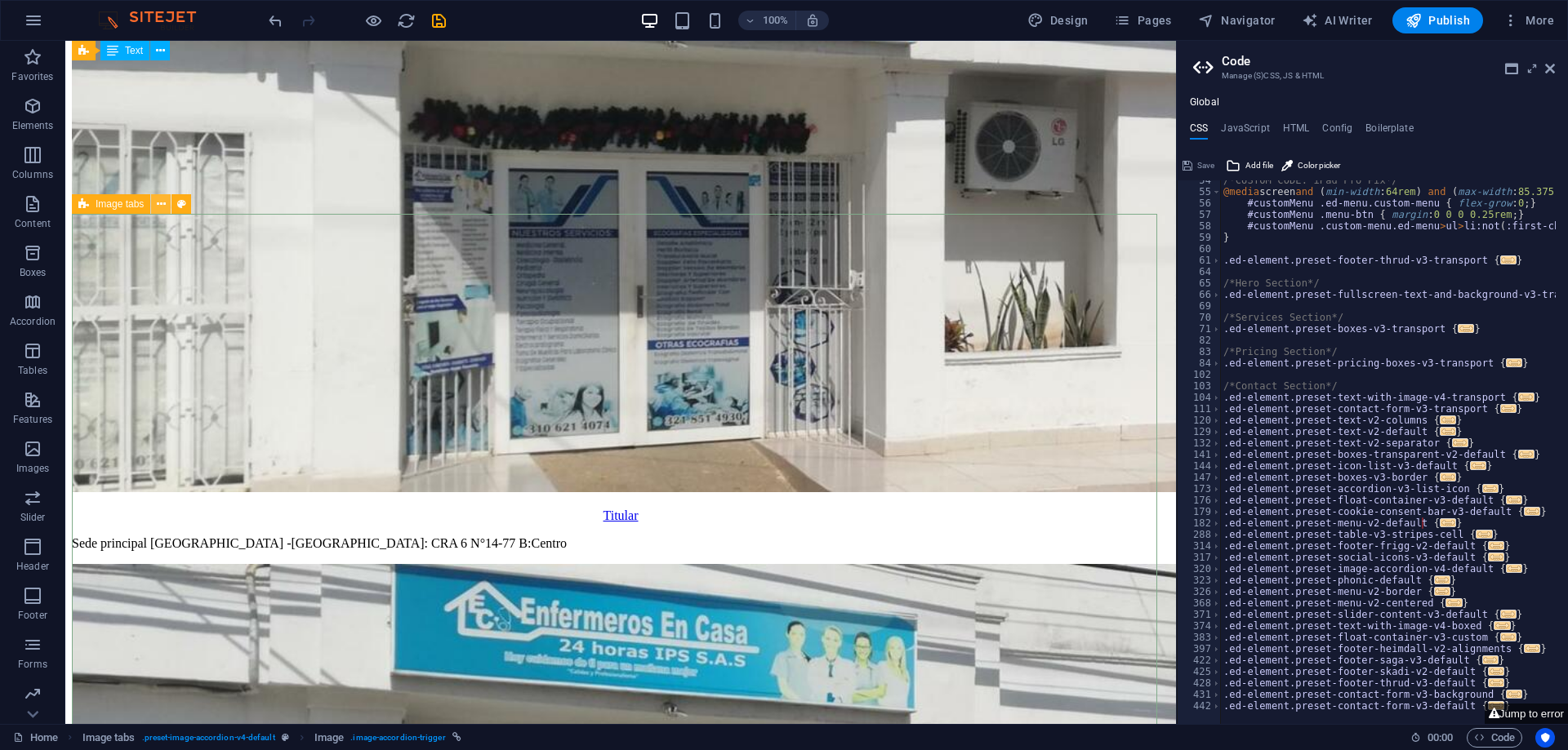
click at [157, 206] on icon at bounding box center [161, 204] width 9 height 17
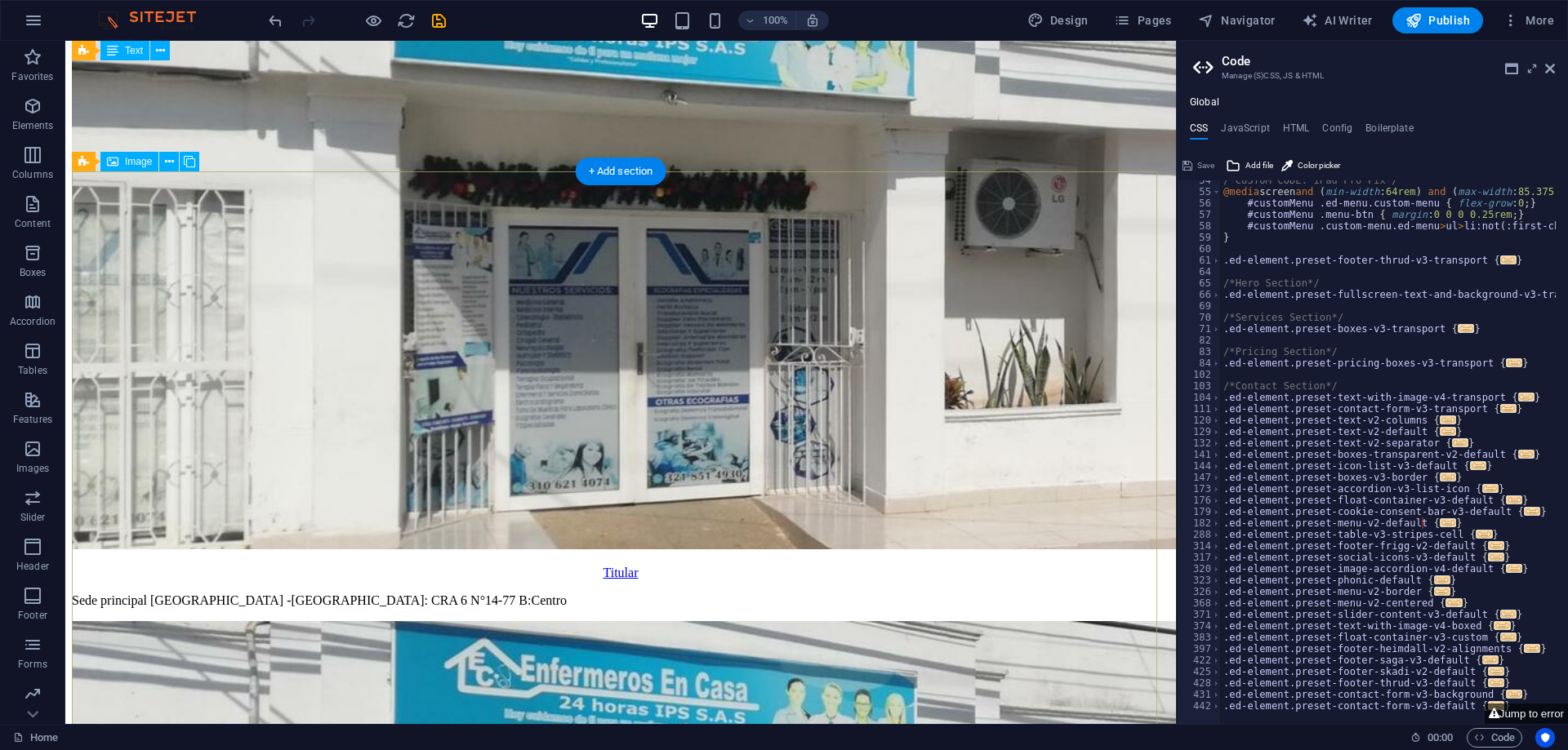
scroll to position [3103, 0]
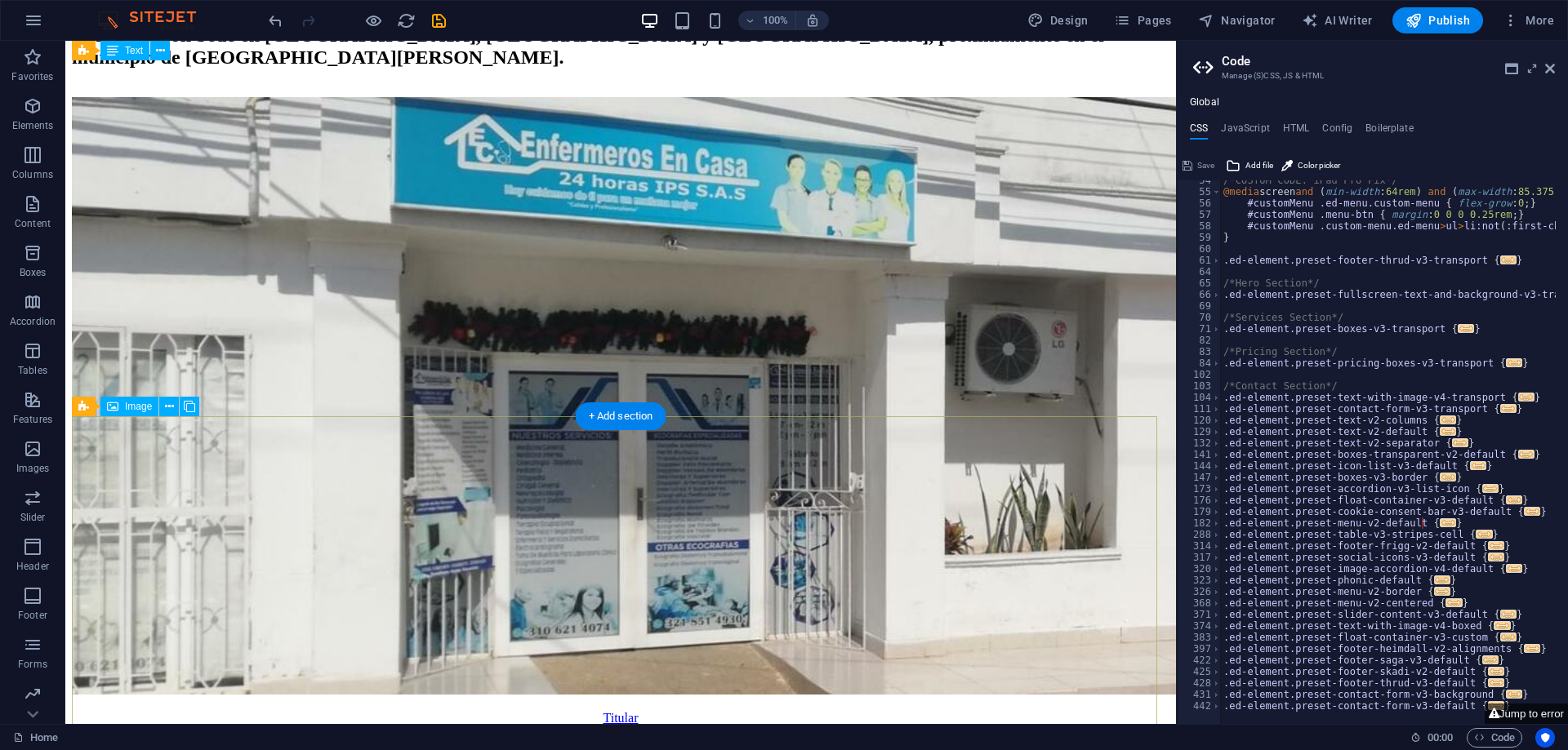
click at [467, 434] on figure "Titular" at bounding box center [620, 411] width 1098 height 628
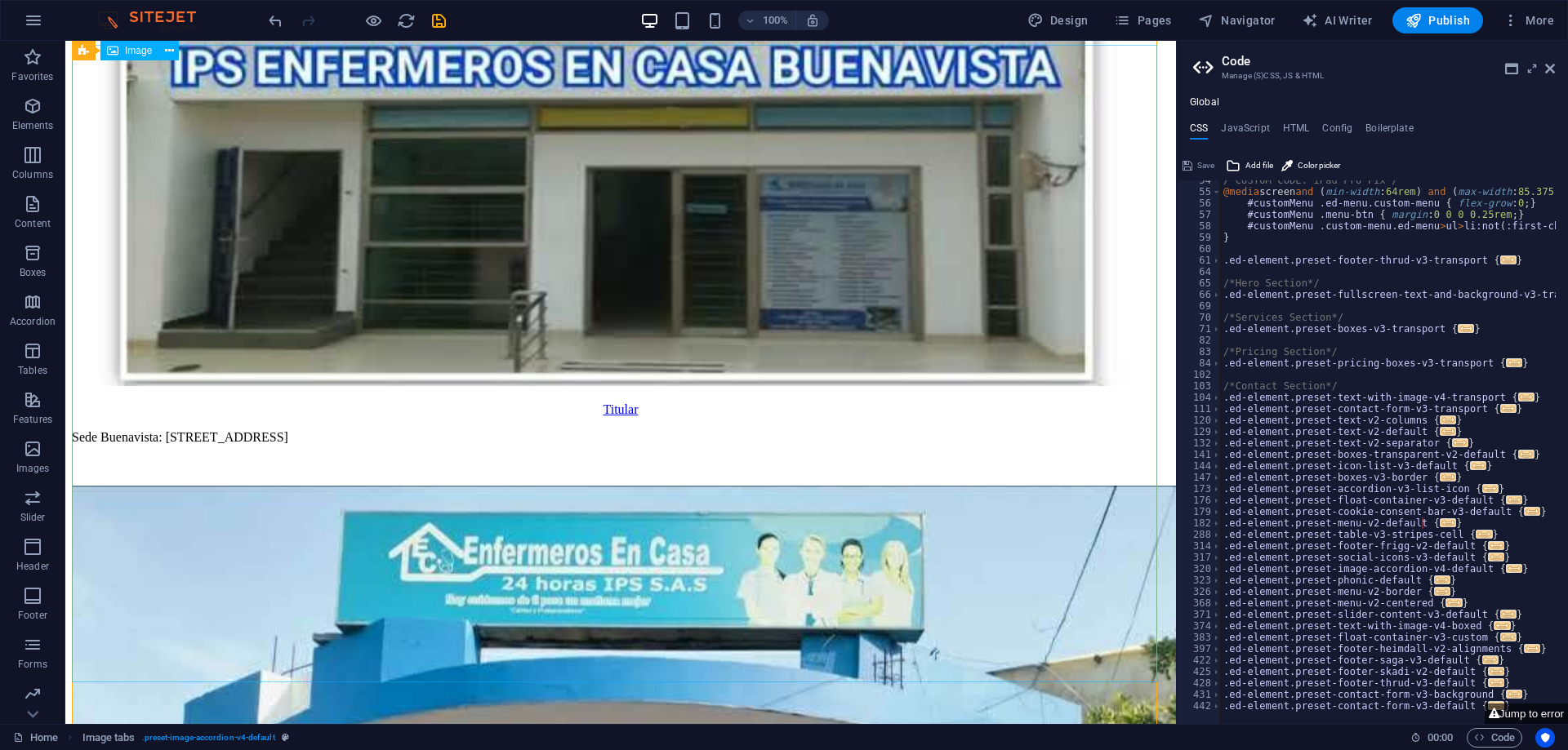
scroll to position [4736, 0]
